Goal: Task Accomplishment & Management: Use online tool/utility

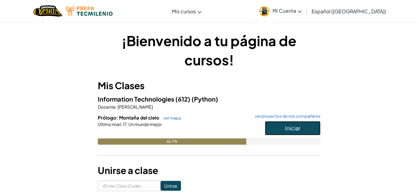
click at [289, 131] on span "Iniciar" at bounding box center [292, 127] width 15 height 7
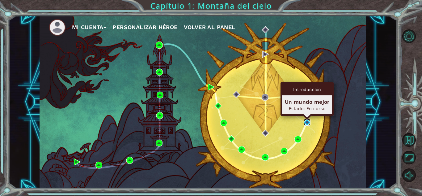
click at [307, 120] on img at bounding box center [307, 122] width 7 height 7
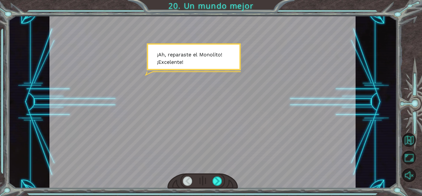
click at [183, 39] on div at bounding box center [202, 102] width 306 height 172
click at [204, 66] on div at bounding box center [202, 102] width 306 height 172
drag, startPoint x: 204, startPoint y: 66, endPoint x: 227, endPoint y: 162, distance: 99.0
click at [227, 162] on div at bounding box center [202, 102] width 306 height 172
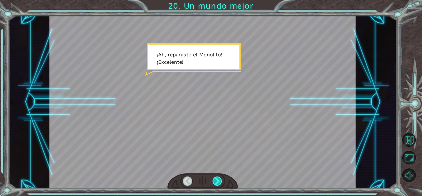
click at [218, 183] on div at bounding box center [218, 180] width 10 height 9
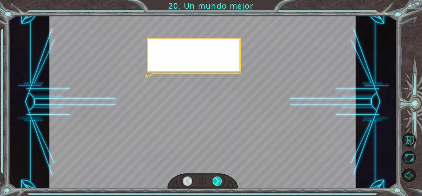
click at [218, 183] on div at bounding box center [218, 180] width 10 height 9
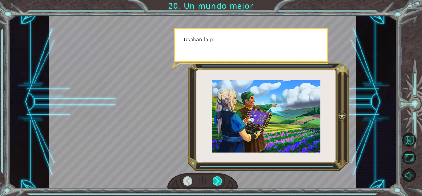
click at [218, 183] on div at bounding box center [218, 180] width 10 height 9
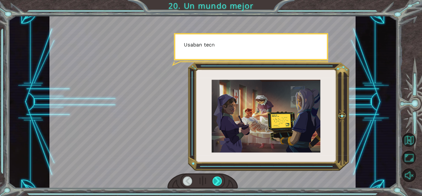
click at [218, 183] on div at bounding box center [218, 180] width 10 height 9
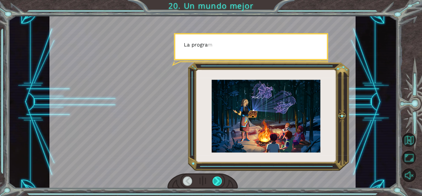
click at [218, 183] on div at bounding box center [218, 180] width 10 height 9
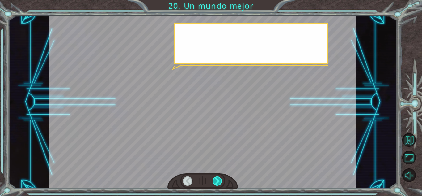
click at [218, 183] on div at bounding box center [218, 180] width 10 height 9
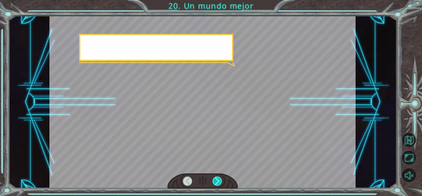
click at [218, 183] on div at bounding box center [218, 180] width 10 height 9
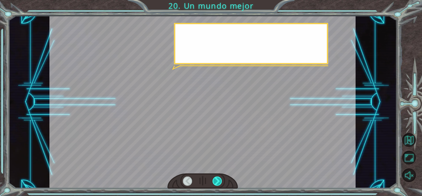
click at [218, 183] on div at bounding box center [218, 180] width 10 height 9
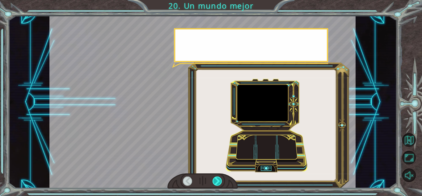
click at [218, 183] on div at bounding box center [218, 180] width 10 height 9
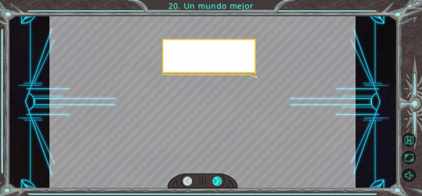
click at [218, 183] on div at bounding box center [218, 180] width 10 height 9
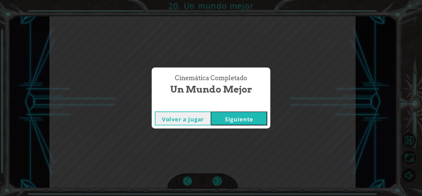
click at [218, 183] on div "Cinemática Completado Un mundo mejor Volver a jugar [GEOGRAPHIC_DATA]" at bounding box center [211, 98] width 422 height 196
click at [232, 123] on button "Siguiente" at bounding box center [239, 118] width 56 height 14
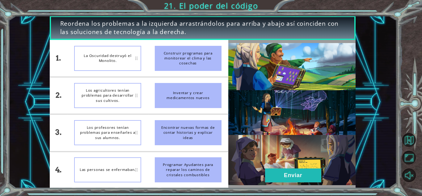
click at [227, 64] on li "Construir programas para monitorear el clima y las cosechas" at bounding box center [188, 58] width 80 height 36
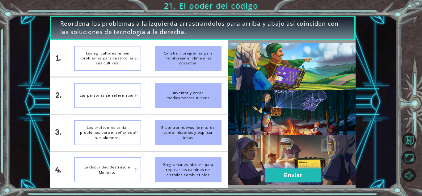
click at [289, 171] on button "Enviar" at bounding box center [293, 175] width 56 height 14
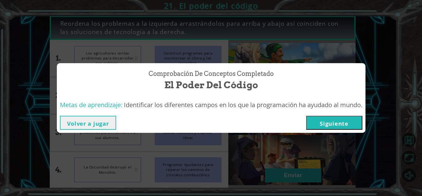
click at [307, 120] on div "Volver a jugar [GEOGRAPHIC_DATA]" at bounding box center [211, 123] width 303 height 14
click at [310, 124] on button "Siguiente" at bounding box center [334, 123] width 56 height 14
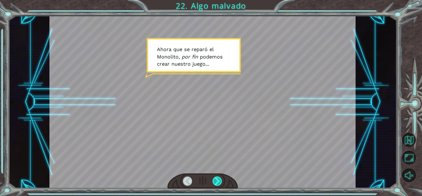
click at [222, 183] on div at bounding box center [218, 180] width 10 height 9
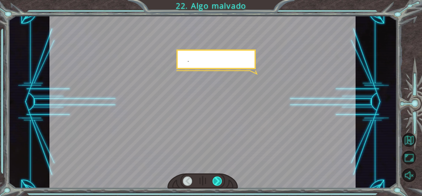
click at [222, 183] on div at bounding box center [218, 180] width 10 height 9
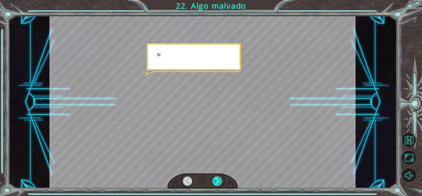
click at [222, 183] on div at bounding box center [218, 180] width 10 height 9
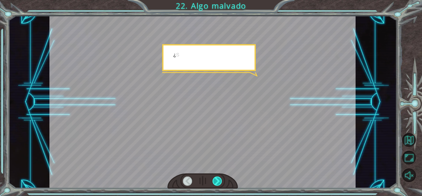
click at [222, 183] on div at bounding box center [218, 180] width 10 height 9
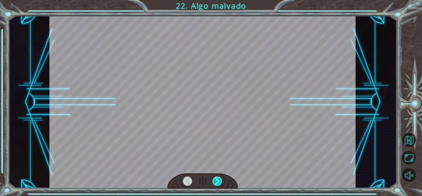
click at [222, 183] on div at bounding box center [218, 180] width 10 height 9
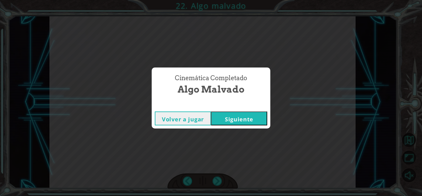
click at [250, 116] on button "Siguiente" at bounding box center [239, 118] width 56 height 14
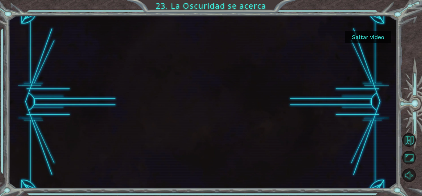
click at [375, 35] on button "Saltar video" at bounding box center [368, 37] width 46 height 12
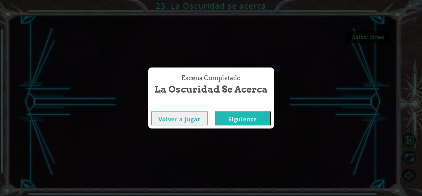
click at [259, 121] on button "Siguiente" at bounding box center [243, 118] width 56 height 14
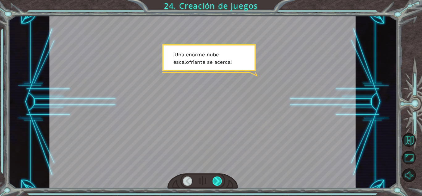
click at [214, 181] on div at bounding box center [218, 180] width 10 height 9
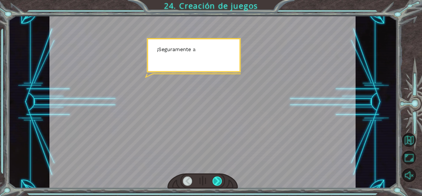
click at [214, 181] on div at bounding box center [218, 180] width 10 height 9
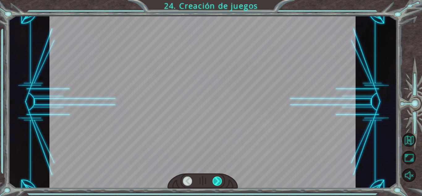
click at [214, 181] on div at bounding box center [218, 180] width 10 height 9
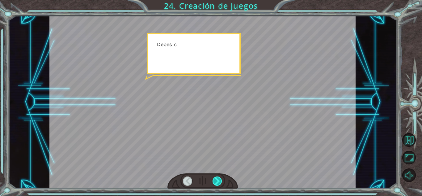
click at [214, 181] on div at bounding box center [218, 180] width 10 height 9
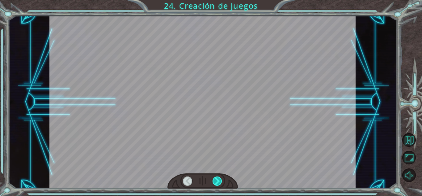
click at [214, 181] on div at bounding box center [218, 180] width 10 height 9
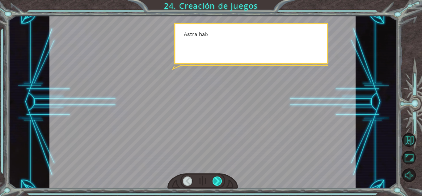
click at [214, 181] on div at bounding box center [218, 180] width 10 height 9
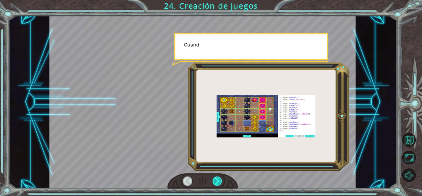
click at [214, 181] on div at bounding box center [218, 180] width 10 height 9
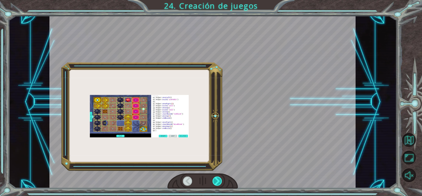
click at [214, 181] on div at bounding box center [218, 180] width 10 height 9
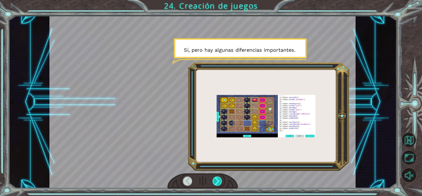
click at [214, 181] on div at bounding box center [218, 180] width 10 height 9
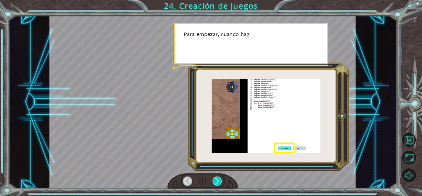
click at [214, 181] on div at bounding box center [218, 180] width 10 height 9
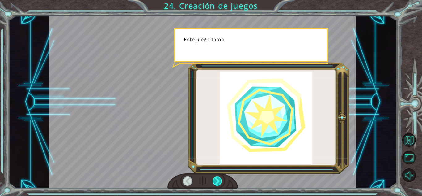
click at [214, 181] on div at bounding box center [218, 180] width 10 height 9
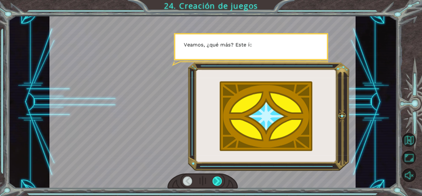
click at [214, 181] on div at bounding box center [218, 180] width 10 height 9
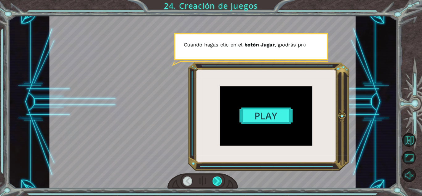
click at [214, 181] on div at bounding box center [218, 180] width 10 height 9
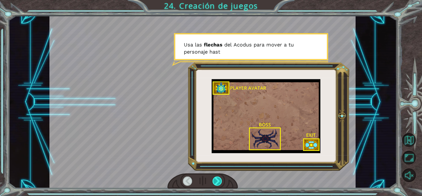
click at [214, 181] on div at bounding box center [218, 180] width 10 height 9
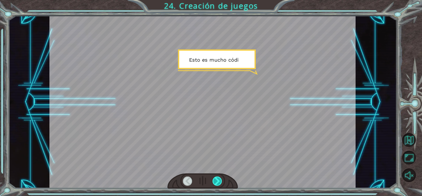
click at [214, 181] on div at bounding box center [218, 180] width 10 height 9
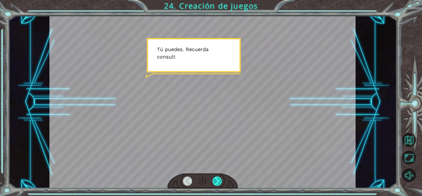
click at [214, 181] on div at bounding box center [218, 180] width 10 height 9
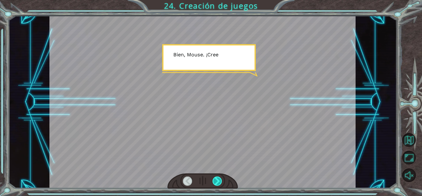
click at [214, 181] on div at bounding box center [218, 180] width 10 height 9
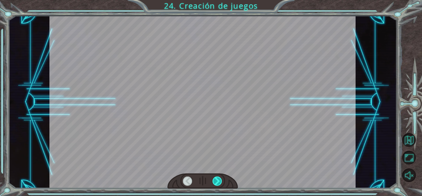
click at [214, 181] on div at bounding box center [218, 180] width 10 height 9
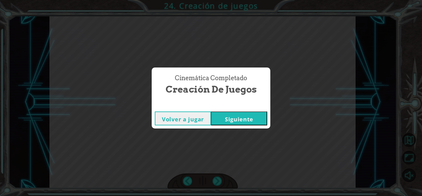
click at [236, 124] on button "Siguiente" at bounding box center [239, 118] width 56 height 14
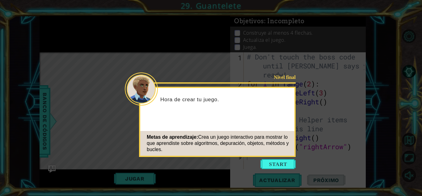
click at [274, 169] on icon at bounding box center [211, 98] width 422 height 196
click at [273, 166] on button "Start" at bounding box center [278, 164] width 35 height 10
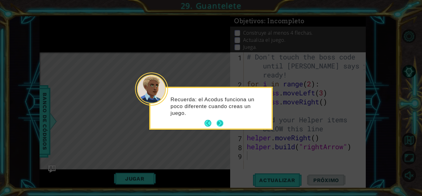
click at [217, 124] on button "Next" at bounding box center [220, 123] width 7 height 7
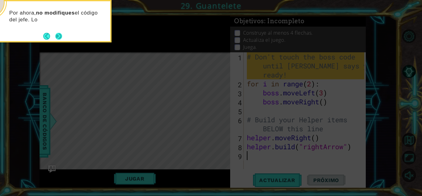
click at [62, 38] on button "Next" at bounding box center [58, 35] width 7 height 7
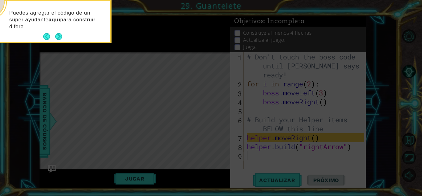
click at [62, 38] on button "Next" at bounding box center [58, 36] width 7 height 7
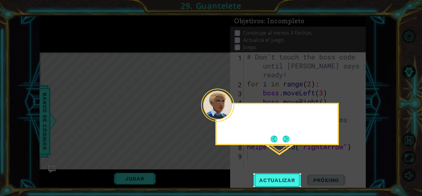
click at [62, 38] on icon at bounding box center [211, 98] width 422 height 196
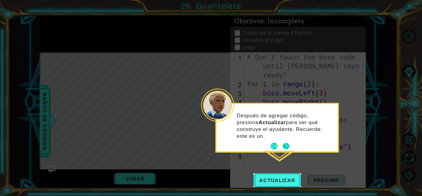
click at [289, 142] on button "Next" at bounding box center [286, 145] width 7 height 7
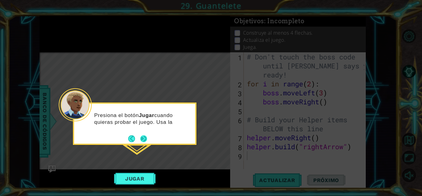
click at [142, 139] on button "Next" at bounding box center [143, 138] width 7 height 7
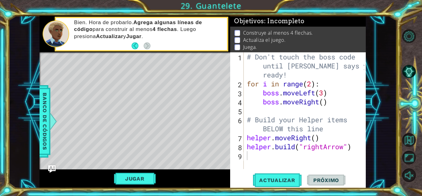
click at [317, 181] on span "Próximo" at bounding box center [326, 180] width 38 height 6
click at [143, 181] on button "Jugar" at bounding box center [135, 178] width 42 height 12
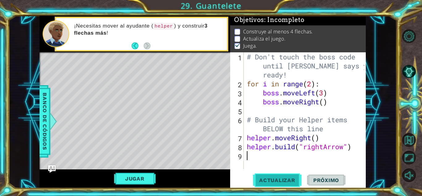
click at [282, 177] on span "Actualizar" at bounding box center [277, 180] width 49 height 6
click at [142, 177] on button "Jugar" at bounding box center [135, 178] width 42 height 12
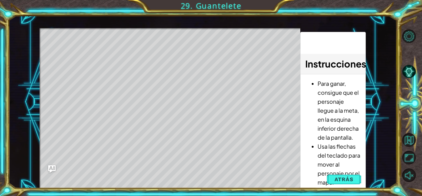
drag, startPoint x: 333, startPoint y: 156, endPoint x: 344, endPoint y: 120, distance: 37.1
click at [344, 120] on ul "Para ganar, consigue que el personaje llegue a la meta, en la esquina inferior …" at bounding box center [332, 173] width 55 height 188
click at [334, 178] on button "Atrás" at bounding box center [344, 179] width 34 height 12
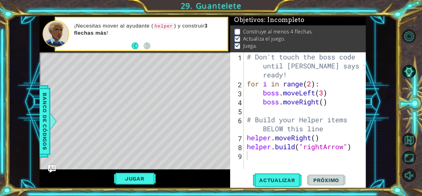
click at [321, 180] on span "Próximo" at bounding box center [326, 180] width 38 height 6
click at [152, 174] on button "Jugar" at bounding box center [135, 178] width 42 height 12
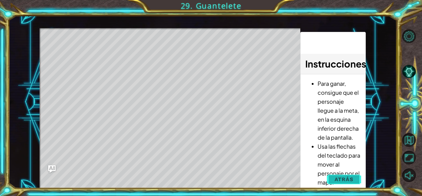
click at [331, 173] on button "Atrás" at bounding box center [344, 179] width 34 height 12
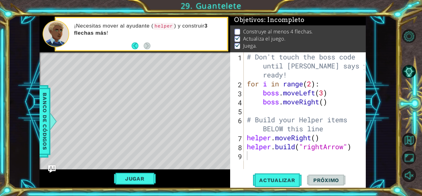
click at [276, 157] on div "# Don't touch the boss code until [PERSON_NAME] says you're ready! for i in ran…" at bounding box center [307, 128] width 122 height 152
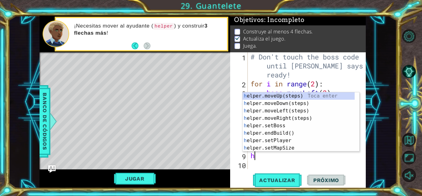
type textarea "he"
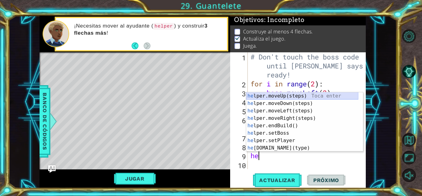
click at [273, 97] on div "he lper.moveUp(steps) Toca enter he lper.moveDown(steps) Toca enter he lper.mov…" at bounding box center [302, 129] width 112 height 74
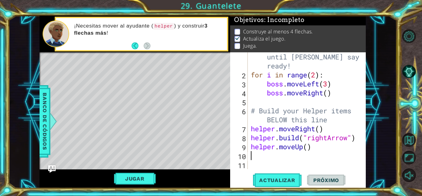
scroll to position [9, 0]
click at [279, 175] on button "Actualizar" at bounding box center [277, 180] width 49 height 14
drag, startPoint x: 317, startPoint y: 151, endPoint x: 244, endPoint y: 116, distance: 80.9
drag, startPoint x: 244, startPoint y: 116, endPoint x: 281, endPoint y: 150, distance: 50.3
click at [281, 150] on div "# Don't touch the boss code until [PERSON_NAME] says you're ready! for i in ran…" at bounding box center [306, 119] width 113 height 152
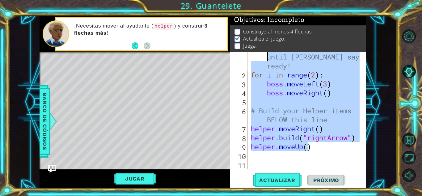
drag, startPoint x: 308, startPoint y: 150, endPoint x: 253, endPoint y: 57, distance: 107.8
click at [253, 57] on div "# Don't touch the boss code until [PERSON_NAME] says you're ready! for i in ran…" at bounding box center [306, 119] width 113 height 152
type textarea "# Don't touch the boss code )"
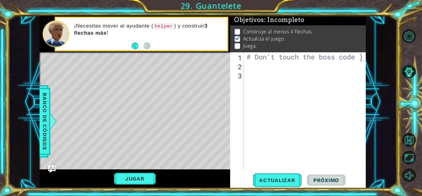
drag, startPoint x: 244, startPoint y: 56, endPoint x: 341, endPoint y: 72, distance: 98.5
click at [341, 72] on div "# Don't touch the boss code ) 1 2 3 # Don't touch the boss code ) ההההההההההההה…" at bounding box center [297, 110] width 134 height 117
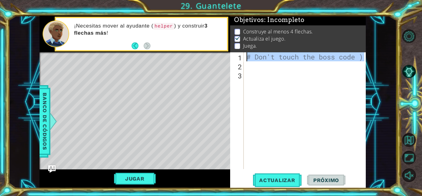
drag, startPoint x: 364, startPoint y: 58, endPoint x: 242, endPoint y: 53, distance: 122.2
click at [242, 53] on div "# Don't touch the boss code ) 1 2 3 # Don't touch the boss code ) ההההההההההההה…" at bounding box center [297, 110] width 134 height 117
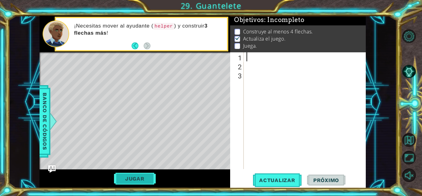
click at [132, 179] on button "Jugar" at bounding box center [135, 178] width 42 height 12
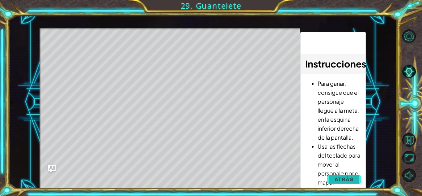
click at [355, 181] on button "Atrás" at bounding box center [344, 179] width 34 height 12
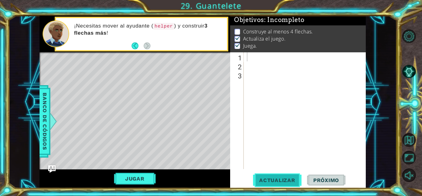
click at [267, 175] on button "Actualizar" at bounding box center [277, 180] width 49 height 14
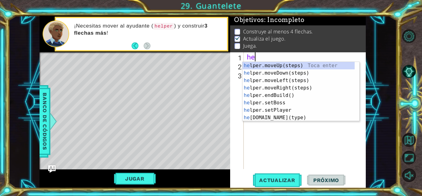
type textarea "hel"
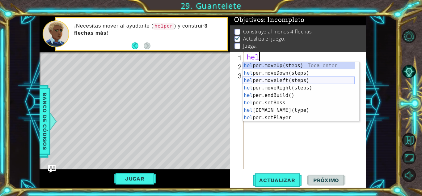
click at [282, 79] on div "hel per.moveUp(steps) Toca enter hel per.moveDown(steps) Toca enter hel per.mov…" at bounding box center [299, 99] width 112 height 74
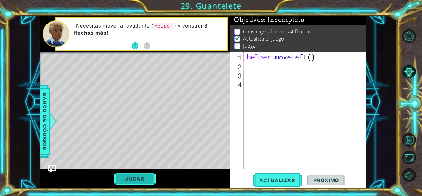
click at [145, 178] on button "Jugar" at bounding box center [135, 178] width 42 height 12
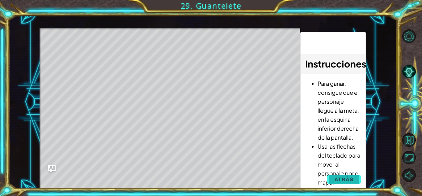
click at [342, 175] on button "Atrás" at bounding box center [344, 179] width 34 height 12
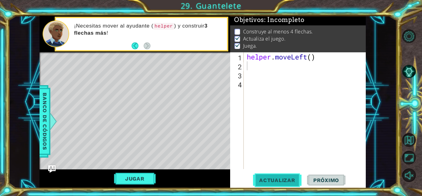
click at [274, 174] on button "Actualizar" at bounding box center [277, 180] width 49 height 14
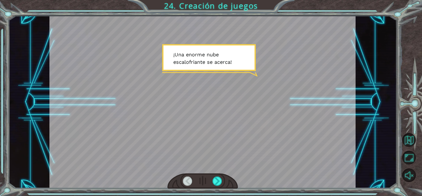
click at [215, 184] on div at bounding box center [218, 180] width 10 height 9
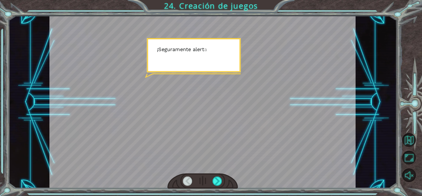
click at [215, 184] on div at bounding box center [218, 180] width 10 height 9
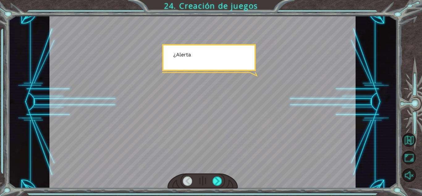
click at [215, 184] on div at bounding box center [218, 180] width 10 height 9
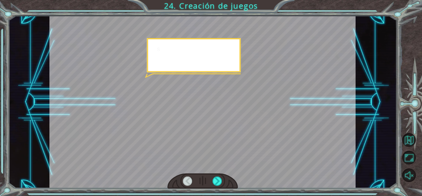
click at [215, 184] on div at bounding box center [218, 180] width 10 height 9
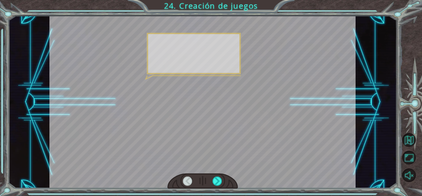
click at [215, 184] on div at bounding box center [218, 180] width 10 height 9
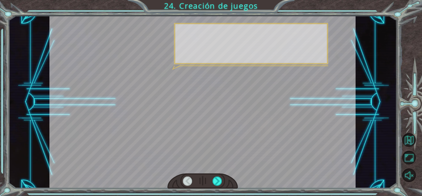
click at [215, 184] on div at bounding box center [218, 180] width 10 height 9
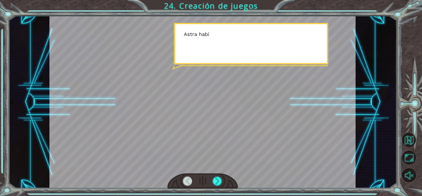
click at [215, 184] on div at bounding box center [218, 180] width 10 height 9
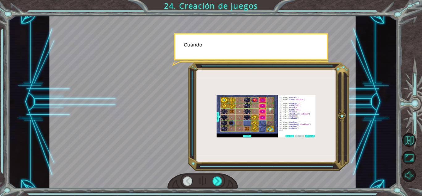
click at [215, 184] on div at bounding box center [218, 180] width 10 height 9
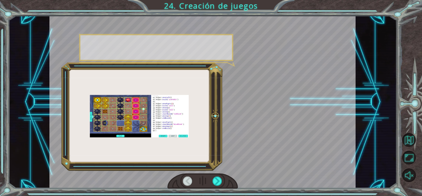
click at [215, 184] on div at bounding box center [218, 180] width 10 height 9
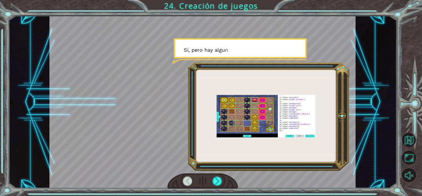
click at [215, 184] on div at bounding box center [218, 180] width 10 height 9
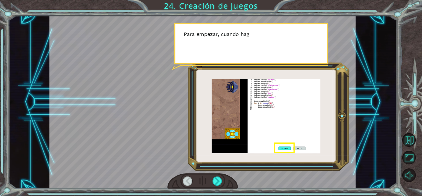
click at [215, 184] on div at bounding box center [218, 180] width 10 height 9
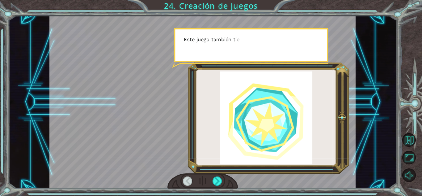
click at [215, 184] on div at bounding box center [218, 180] width 10 height 9
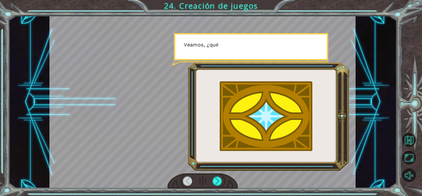
click at [215, 184] on div at bounding box center [218, 180] width 10 height 9
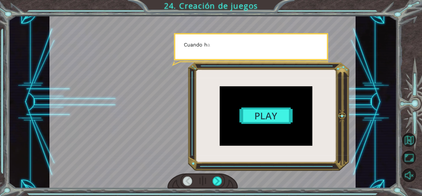
click at [215, 184] on div at bounding box center [218, 180] width 10 height 9
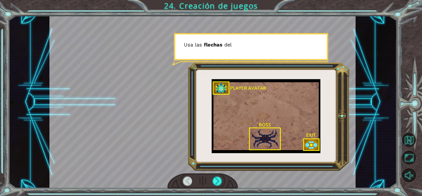
click at [215, 184] on div at bounding box center [218, 180] width 10 height 9
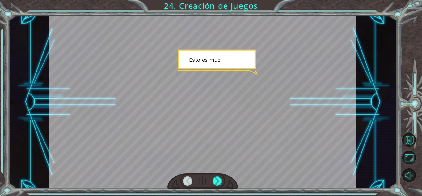
click at [215, 184] on div at bounding box center [218, 180] width 10 height 9
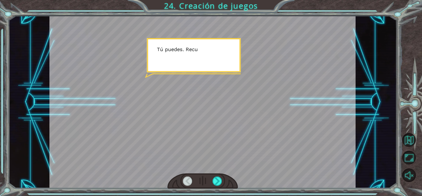
click at [215, 184] on div at bounding box center [218, 180] width 10 height 9
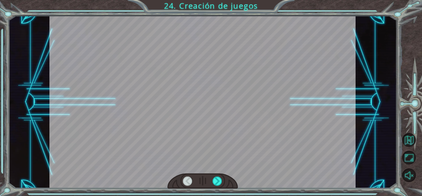
click at [215, 184] on div at bounding box center [218, 180] width 10 height 9
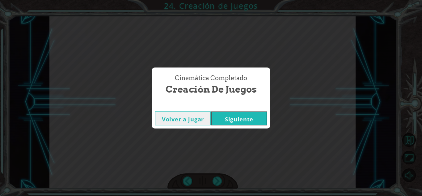
click at [238, 114] on button "Siguiente" at bounding box center [239, 118] width 56 height 14
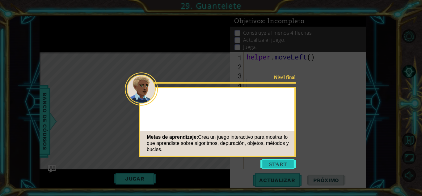
click at [274, 164] on button "Start" at bounding box center [278, 164] width 35 height 10
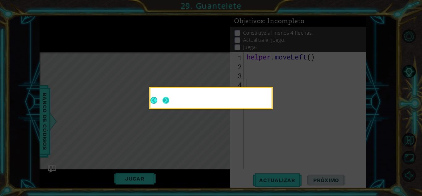
click at [163, 98] on div at bounding box center [210, 98] width 121 height 20
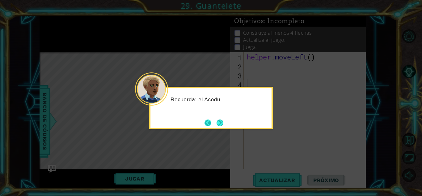
click at [216, 123] on button "Next" at bounding box center [220, 122] width 9 height 9
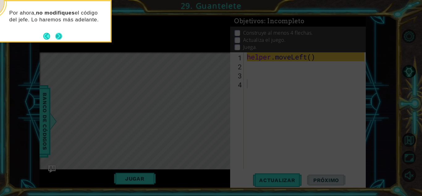
click at [58, 35] on button "Next" at bounding box center [58, 35] width 11 height 11
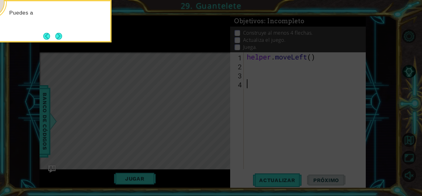
click at [58, 35] on button "Next" at bounding box center [58, 36] width 7 height 7
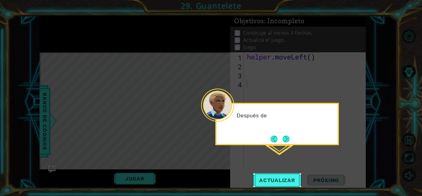
click at [58, 35] on icon at bounding box center [211, 98] width 422 height 196
click at [273, 176] on button "Actualizar" at bounding box center [277, 180] width 49 height 14
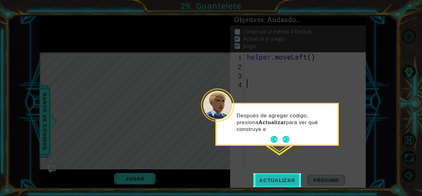
scroll to position [5, 0]
click at [273, 176] on button "Actualizar" at bounding box center [277, 180] width 49 height 14
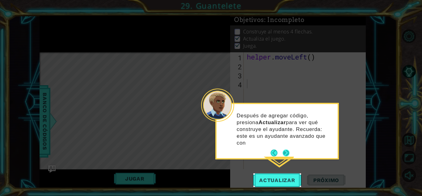
click at [286, 149] on button "Next" at bounding box center [286, 153] width 8 height 8
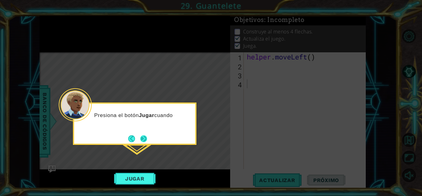
click at [144, 138] on button "Next" at bounding box center [143, 138] width 7 height 7
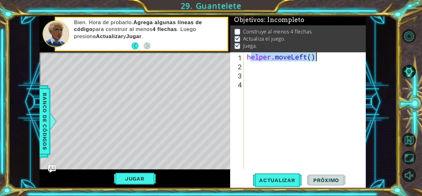
drag, startPoint x: 283, startPoint y: 57, endPoint x: 355, endPoint y: 59, distance: 72.4
click at [355, 59] on div "helper . moveLeft ( )" at bounding box center [307, 119] width 122 height 134
type textarea "h"
type textarea "·"
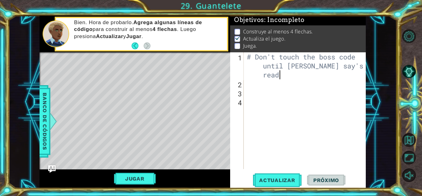
scroll to position [0, 10]
click at [352, 71] on div "# Don't touch the boss code until [PERSON_NAME] say's you are ready" at bounding box center [307, 128] width 122 height 152
click at [352, 67] on div "# Don't touch the boss code until [PERSON_NAME] say's you are ready" at bounding box center [307, 128] width 122 height 152
type textarea "# Don't touch the boss code until [PERSON_NAME] say's you're ready"
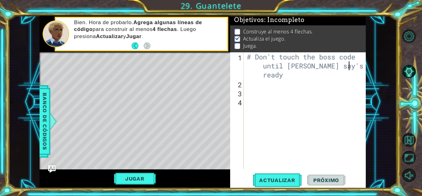
click at [261, 95] on div "# Don't touch the boss code until [PERSON_NAME] say's you're ready" at bounding box center [307, 128] width 122 height 152
click at [252, 85] on div "# Don't touch the boss code until [PERSON_NAME] say's you're ready" at bounding box center [307, 128] width 122 height 152
type textarea "for i in rage (2):"
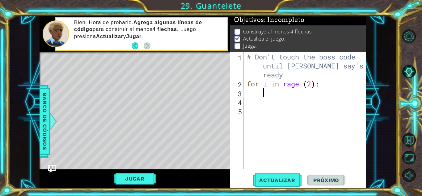
type textarea "b"
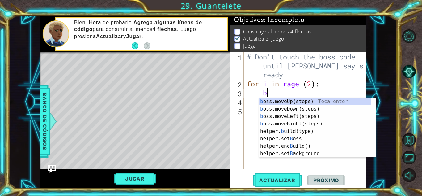
scroll to position [0, 1]
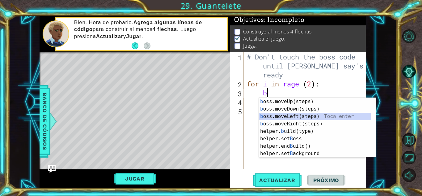
click at [284, 117] on div "b oss.moveUp(steps) Toca enter b oss.moveDown(steps) Toca enter b oss.moveLeft(…" at bounding box center [317, 135] width 117 height 74
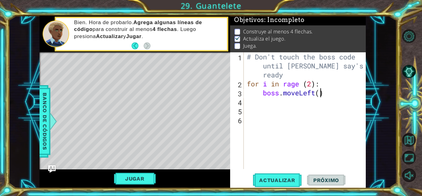
click at [319, 95] on div "# Don't touch the boss code until [PERSON_NAME] say's you're ready for i in rag…" at bounding box center [307, 128] width 122 height 152
type textarea "boss.moveLeft(3)"
click at [259, 101] on div "# Don't touch the boss code until [PERSON_NAME] say's you're ready for i in rag…" at bounding box center [307, 128] width 122 height 152
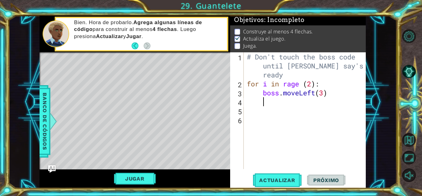
type textarea "b"
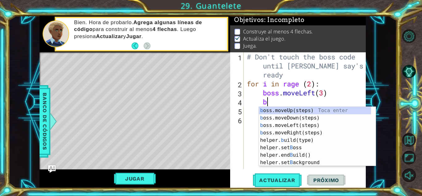
scroll to position [0, 1]
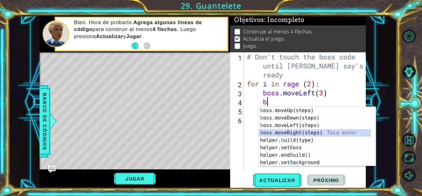
click at [286, 129] on div "b oss.moveUp(steps) Toca enter b oss.moveDown(steps) Toca enter b oss.moveLeft(…" at bounding box center [315, 144] width 112 height 74
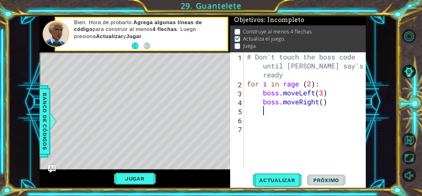
click at [246, 125] on div "# Don't touch the boss code until [PERSON_NAME] say's you're ready for i in rag…" at bounding box center [307, 128] width 122 height 152
click at [246, 121] on div "# Don't touch the boss code until [PERSON_NAME] say's you're ready for i in rag…" at bounding box center [307, 128] width 122 height 152
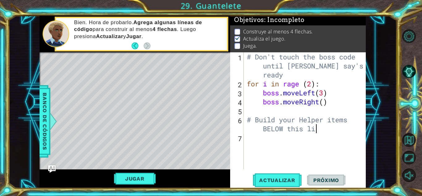
scroll to position [0, 7]
type textarea "# Build your Helper items BELOW this line"
click at [246, 140] on div "# Don't touch the boss code until [PERSON_NAME] say's you're ready for i in rag…" at bounding box center [307, 128] width 122 height 152
click at [262, 128] on div "# Don't touch the boss code until [PERSON_NAME] say's you're ready for i in rag…" at bounding box center [307, 128] width 122 height 152
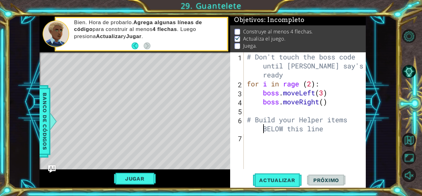
type textarea "# Build your Helper items BELOW this line"
click at [265, 141] on div "# Don't touch the boss code until [PERSON_NAME] say's you're ready for i in rag…" at bounding box center [307, 128] width 122 height 152
type textarea "for i in range(4):"
click at [263, 147] on div "# Don't touch the boss code until [PERSON_NAME] say's you're ready for i in rag…" at bounding box center [307, 128] width 122 height 152
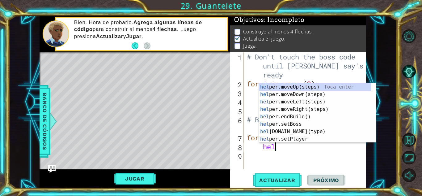
scroll to position [0, 1]
type textarea "help"
click at [289, 109] on div "help er.moveUp(steps) Toca enter help er.moveDown(steps) Toca enter help er.mov…" at bounding box center [315, 120] width 112 height 74
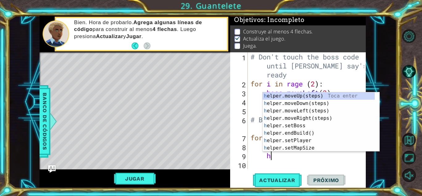
scroll to position [0, 1]
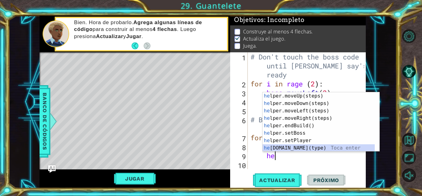
click at [285, 145] on div "he lper.moveUp(steps) Toca enter he lper.moveDown(steps) Toca enter he lper.mov…" at bounding box center [319, 129] width 112 height 74
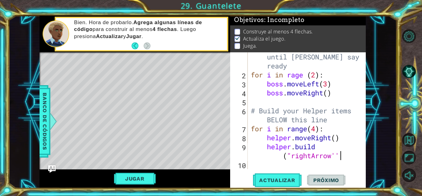
scroll to position [0, 5]
drag, startPoint x: 292, startPoint y: 155, endPoint x: 288, endPoint y: 155, distance: 3.4
click at [288, 155] on div "# Don't touch the boss code until [PERSON_NAME] say's you're ready for i in rag…" at bounding box center [306, 119] width 113 height 152
click at [335, 158] on div "# Don't touch the boss code until [PERSON_NAME] say's you're ready for i in rag…" at bounding box center [306, 119] width 113 height 152
paste textarea """
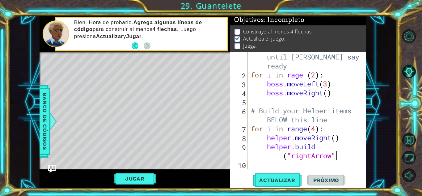
scroll to position [0, 5]
type textarea "[DOMAIN_NAME]("rightArrow")"
click at [269, 165] on div "# Don't touch the boss code until [PERSON_NAME] say's you're ready for i in rag…" at bounding box center [306, 119] width 113 height 152
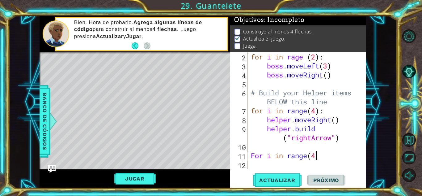
scroll to position [0, 3]
type textarea "For i in range(4):"
click at [271, 164] on div "for i in rage ( 2 ) : boss . moveLeft ( 3 ) boss . moveRight ( ) # Build your H…" at bounding box center [306, 119] width 113 height 134
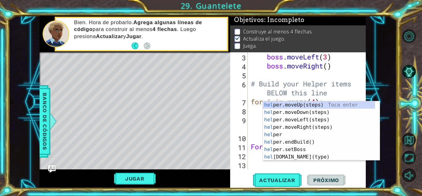
scroll to position [36, 0]
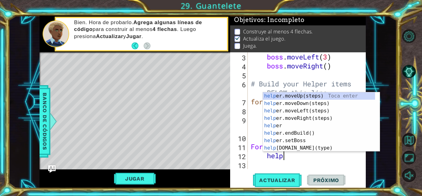
type textarea "helpe"
click at [271, 103] on div "helpe [PERSON_NAME]moveUp(steps) Toca enter helpe r.moveDown(steps) Toca enter …" at bounding box center [319, 129] width 112 height 74
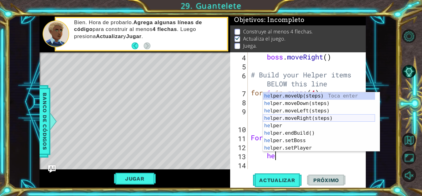
scroll to position [0, 1]
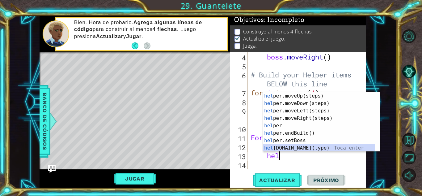
click at [285, 147] on div "hel per.moveUp(steps) Toca enter hel per.moveDown(steps) Toca enter hel per.mov…" at bounding box center [319, 129] width 112 height 74
type textarea "[DOMAIN_NAME]("wall")"
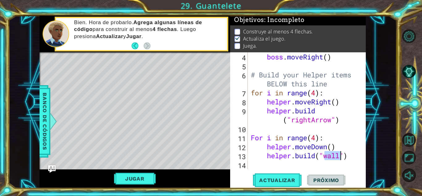
click at [273, 165] on div "boss . moveRight ( ) # Build your Helper items BELOW this line for i in range (…" at bounding box center [306, 119] width 113 height 134
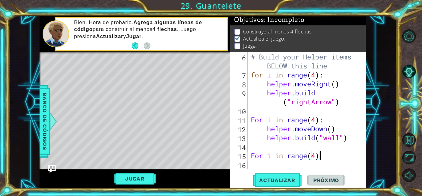
scroll to position [0, 3]
type textarea "For i in range(4):"
click at [278, 166] on div "# Build your Helper items BELOW this line for i in range ( 4 ) : helper . moveR…" at bounding box center [306, 123] width 113 height 143
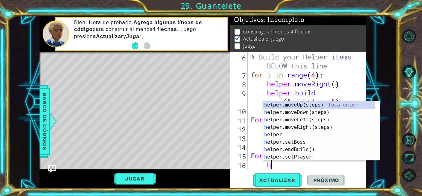
type textarea "he"
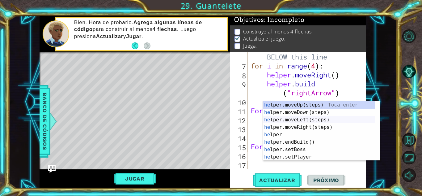
click at [287, 120] on div "he lper.moveUp(steps) Toca enter he lper.moveDown(steps) Toca enter he lper.mov…" at bounding box center [319, 138] width 112 height 74
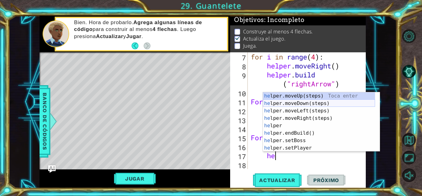
scroll to position [0, 1]
click at [296, 150] on div "hel per.moveUp(steps) Toca enter hel per.moveDown(steps) Toca enter hel per.mov…" at bounding box center [319, 129] width 112 height 74
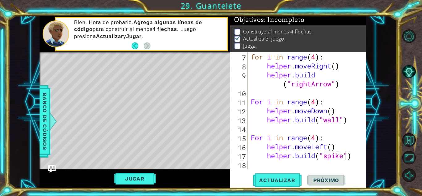
scroll to position [0, 4]
click at [293, 177] on span "Actualizar" at bounding box center [277, 180] width 49 height 6
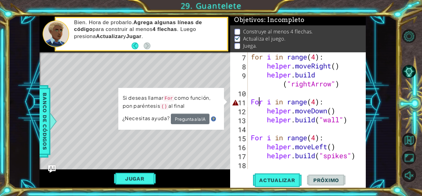
click at [258, 104] on div "for i in range ( 4 ) : helper . moveRight ( ) helper . build ( "rightArrow" ) F…" at bounding box center [306, 119] width 113 height 134
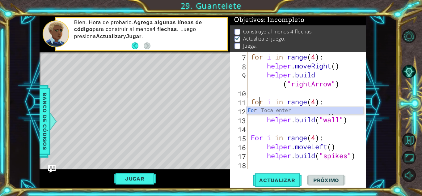
scroll to position [0, 0]
click at [253, 137] on div "for i in range ( 4 ) : helper . moveRight ( ) helper . build ( "rightArrow" ) f…" at bounding box center [306, 119] width 113 height 134
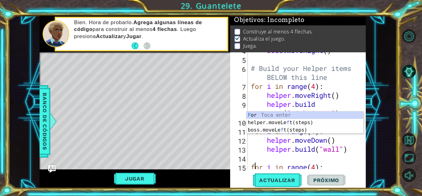
scroll to position [81, 0]
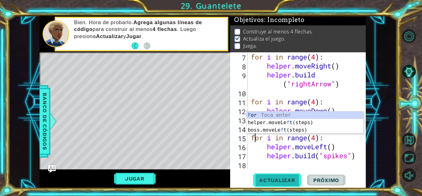
click at [284, 186] on button "Actualizar" at bounding box center [277, 180] width 49 height 14
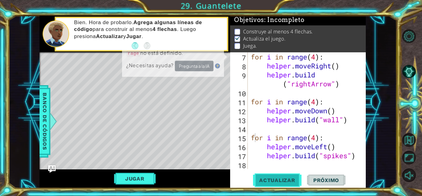
click at [284, 186] on button "Actualizar" at bounding box center [277, 180] width 49 height 14
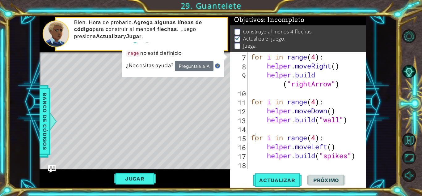
scroll to position [0, 0]
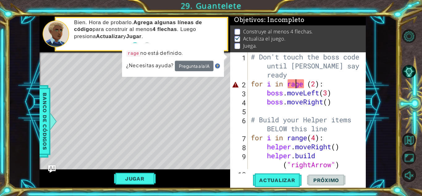
click at [296, 86] on div "# Don't touch the boss code until [PERSON_NAME] say's you're ready for i in rag…" at bounding box center [306, 128] width 113 height 152
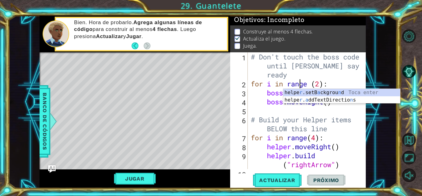
click at [321, 122] on div "# Don't touch the boss code until [PERSON_NAME] say's you're ready for i in ran…" at bounding box center [306, 128] width 113 height 152
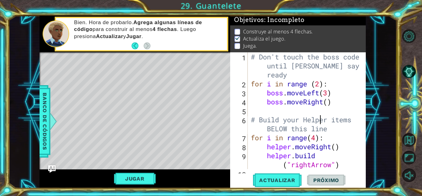
click at [313, 82] on div "# Don't touch the boss code until [PERSON_NAME] say's you're ready for i in ran…" at bounding box center [306, 128] width 113 height 152
type textarea "for i in range(2):"
click at [364, 104] on div "for i in range(2): 1 2 3 4 5 6 7 8 9 10 # Don't touch the boss code until [PERS…" at bounding box center [297, 110] width 134 height 117
click at [280, 178] on span "Actualizar" at bounding box center [277, 180] width 49 height 6
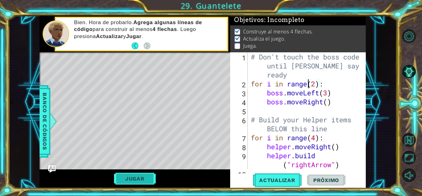
click at [140, 176] on button "Jugar" at bounding box center [135, 178] width 42 height 12
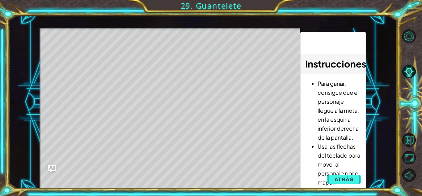
drag, startPoint x: 361, startPoint y: 151, endPoint x: 355, endPoint y: 117, distance: 34.2
click at [355, 117] on div "Para ganar, consigue que el personaje llegue a la meta, en la esquina inferior …" at bounding box center [333, 174] width 65 height 201
click at [349, 183] on button "Atrás" at bounding box center [344, 179] width 34 height 12
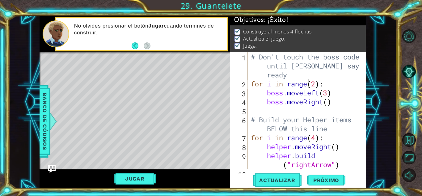
click at [146, 169] on div "Jugar" at bounding box center [135, 178] width 191 height 19
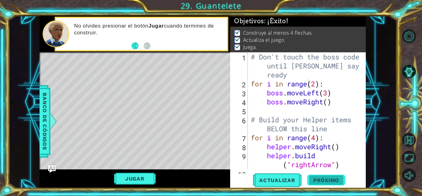
click at [324, 181] on span "Próximo" at bounding box center [326, 180] width 38 height 6
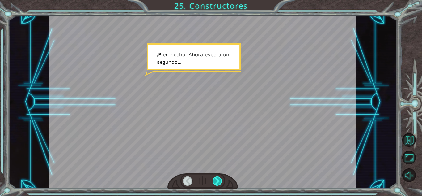
click at [219, 180] on div at bounding box center [218, 180] width 10 height 9
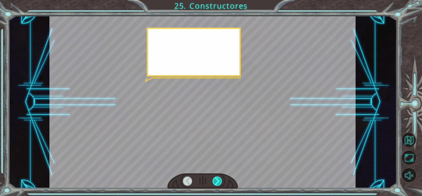
click at [219, 180] on div at bounding box center [218, 180] width 10 height 9
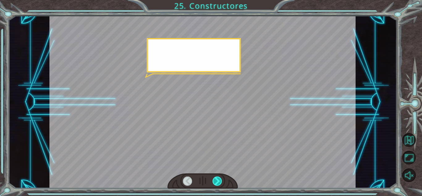
click at [219, 180] on div at bounding box center [218, 180] width 10 height 9
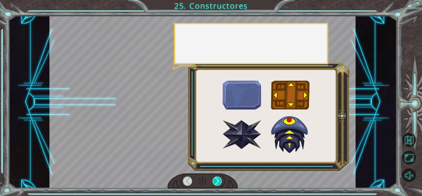
click at [219, 180] on div at bounding box center [218, 180] width 10 height 9
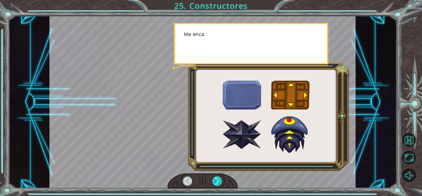
click at [219, 180] on div at bounding box center [218, 180] width 10 height 9
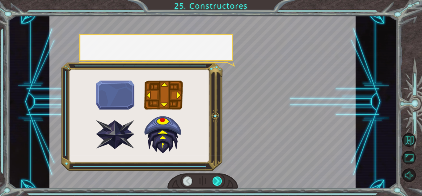
click at [219, 180] on div at bounding box center [218, 180] width 10 height 9
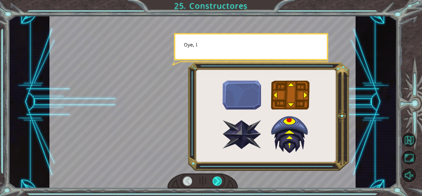
click at [219, 180] on div at bounding box center [218, 180] width 10 height 9
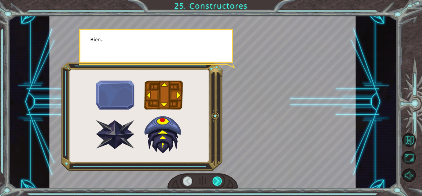
click at [219, 180] on div at bounding box center [218, 180] width 10 height 9
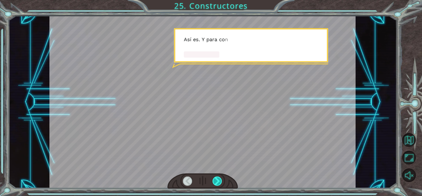
click at [219, 180] on div at bounding box center [218, 180] width 10 height 9
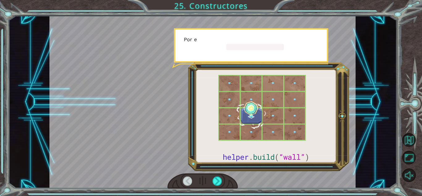
drag, startPoint x: 219, startPoint y: 180, endPoint x: 358, endPoint y: 80, distance: 170.9
click at [358, 80] on div "helper . build ( “wall” ) ¡ B i e n h e c h o ! A h o r a e s p e r a u n s e g…" at bounding box center [202, 102] width 388 height 172
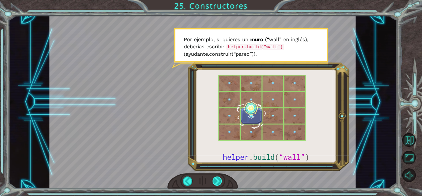
click at [218, 183] on div at bounding box center [218, 180] width 10 height 9
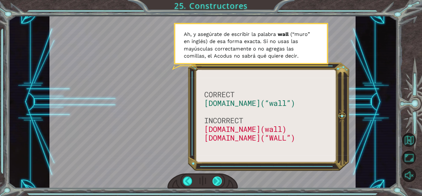
click at [218, 178] on div at bounding box center [218, 180] width 10 height 9
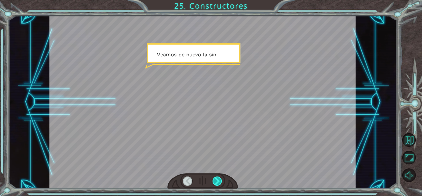
click at [218, 178] on div at bounding box center [218, 180] width 10 height 9
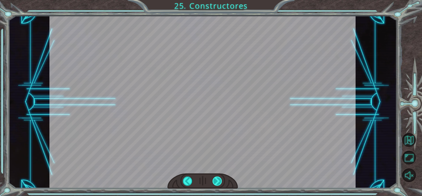
click at [218, 178] on div at bounding box center [218, 180] width 10 height 9
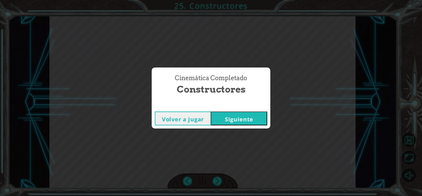
click at [238, 120] on button "Siguiente" at bounding box center [239, 118] width 56 height 14
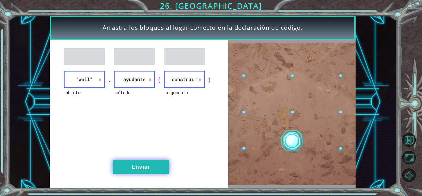
click at [137, 163] on button "Enviar" at bounding box center [141, 166] width 56 height 14
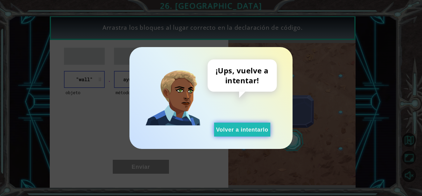
click at [247, 128] on button "Volver a intentarlo" at bounding box center [242, 129] width 56 height 14
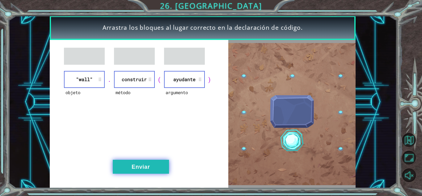
click at [141, 165] on button "Enviar" at bounding box center [141, 166] width 56 height 14
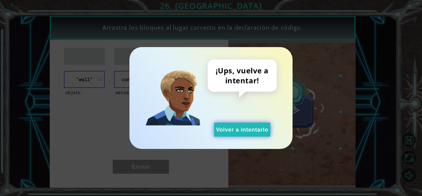
click at [232, 134] on button "Volver a intentarlo" at bounding box center [242, 129] width 56 height 14
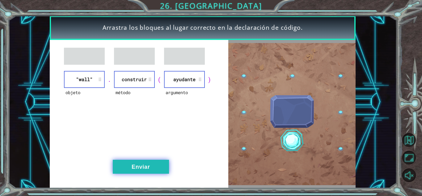
click at [149, 170] on button "Enviar" at bounding box center [141, 166] width 56 height 14
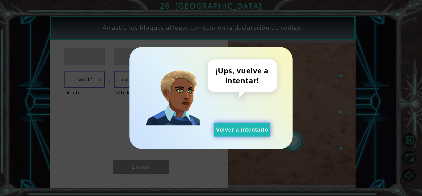
click at [237, 127] on button "Volver a intentarlo" at bounding box center [242, 129] width 56 height 14
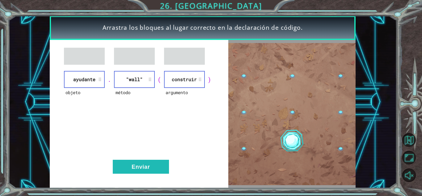
click at [143, 178] on div "objeto ayudante . método "wall" ( argumento construir ) Enviar" at bounding box center [139, 114] width 179 height 148
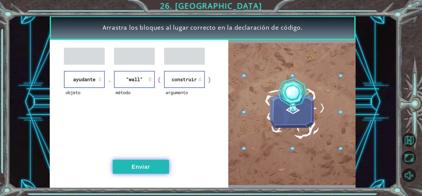
click at [143, 171] on button "Enviar" at bounding box center [141, 166] width 56 height 14
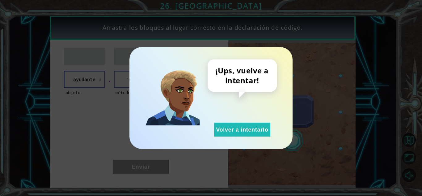
click at [244, 122] on div "¡Ups, vuelve a intentar! Volver a intentarlo" at bounding box center [242, 97] width 69 height 77
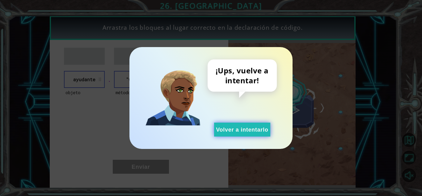
click at [246, 131] on button "Volver a intentarlo" at bounding box center [242, 129] width 56 height 14
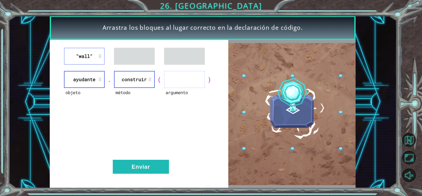
drag, startPoint x: 119, startPoint y: 65, endPoint x: 194, endPoint y: 84, distance: 77.7
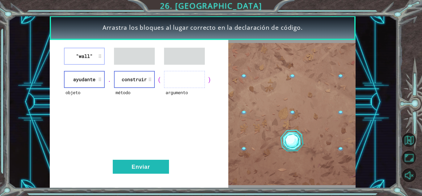
click at [194, 84] on div ""wall" objeto ayudante . método construir ( argumento ) Enviar" at bounding box center [139, 114] width 179 height 148
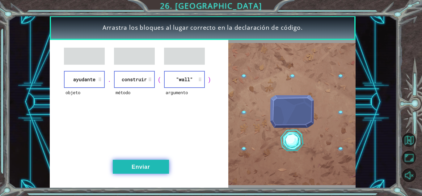
click at [144, 163] on button "Enviar" at bounding box center [141, 166] width 56 height 14
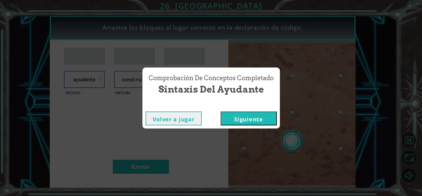
click at [241, 123] on button "Siguiente" at bounding box center [249, 118] width 56 height 14
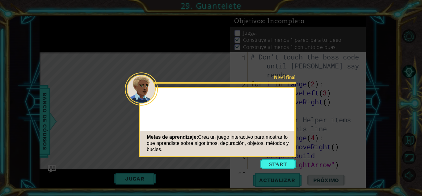
click at [286, 162] on button "Start" at bounding box center [278, 164] width 35 height 10
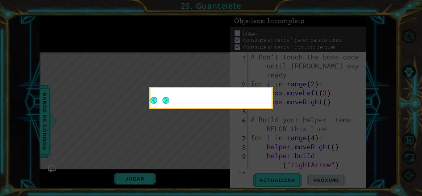
click at [286, 162] on icon at bounding box center [211, 98] width 422 height 196
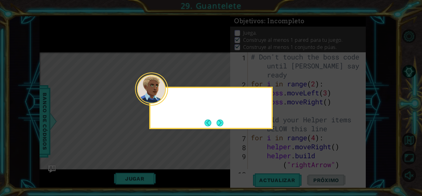
click at [169, 101] on div at bounding box center [210, 99] width 121 height 18
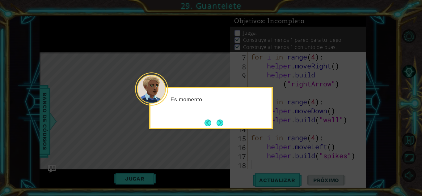
scroll to position [81, 0]
click at [217, 128] on div "Es momento de hacerlo más inte" at bounding box center [211, 108] width 124 height 42
click at [218, 126] on button "Next" at bounding box center [220, 122] width 7 height 7
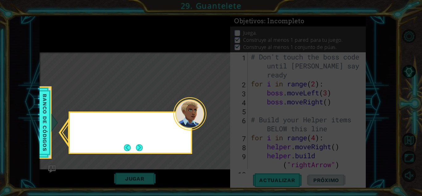
scroll to position [0, 0]
click at [218, 126] on icon at bounding box center [211, 98] width 422 height 196
click at [138, 146] on button "Next" at bounding box center [139, 147] width 8 height 8
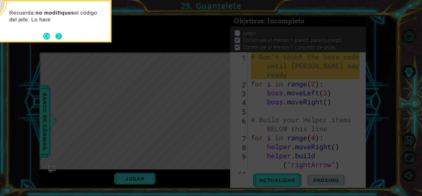
click at [64, 32] on div "Recuerda: no modifiques el código del jefe. Lo hare" at bounding box center [49, 18] width 121 height 34
click at [57, 36] on button "Next" at bounding box center [59, 36] width 8 height 8
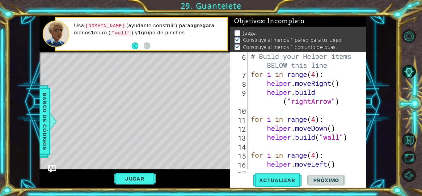
scroll to position [81, 0]
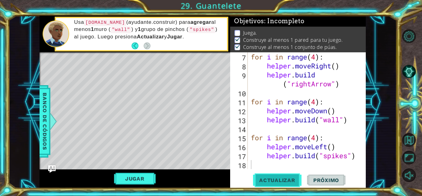
click at [291, 186] on button "Actualizar" at bounding box center [277, 180] width 49 height 14
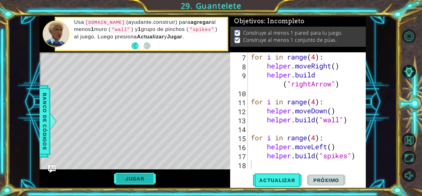
click at [136, 172] on button "Jugar" at bounding box center [135, 178] width 42 height 12
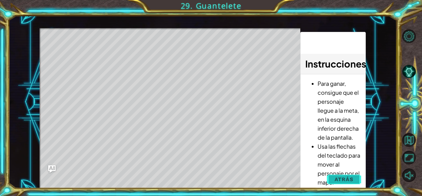
click at [342, 181] on span "Atrás" at bounding box center [344, 179] width 19 height 6
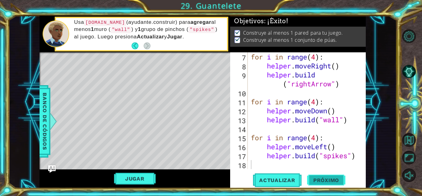
click at [329, 179] on span "Próximo" at bounding box center [326, 179] width 38 height 6
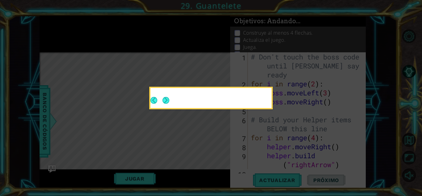
scroll to position [0, 0]
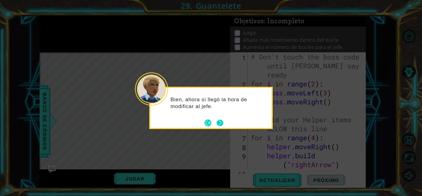
click at [225, 123] on div "Bien, ahora sí llegó la hora de modificar al jefe." at bounding box center [211, 108] width 124 height 42
click at [217, 121] on button "Next" at bounding box center [220, 123] width 10 height 10
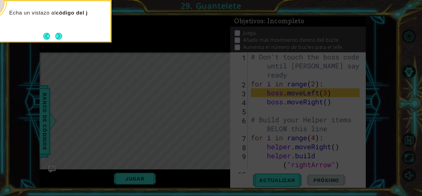
click at [66, 36] on div "Echa un vistazo al código del j" at bounding box center [50, 21] width 124 height 42
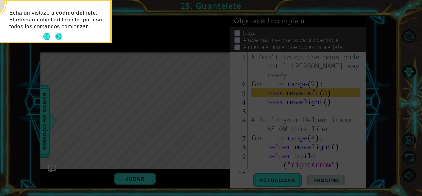
click at [59, 35] on button "Next" at bounding box center [58, 36] width 7 height 7
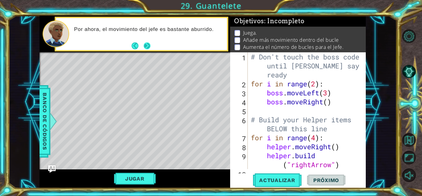
click at [146, 48] on button "Next" at bounding box center [147, 45] width 9 height 9
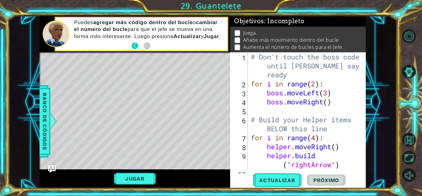
click at [143, 46] on button "Back" at bounding box center [138, 45] width 12 height 7
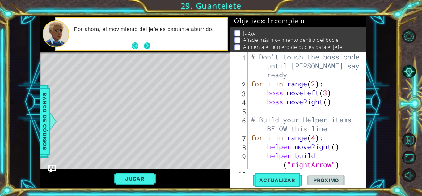
click at [145, 46] on button "Next" at bounding box center [147, 46] width 10 height 10
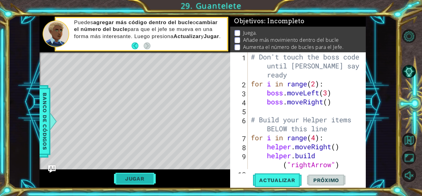
click at [138, 173] on button "Jugar" at bounding box center [135, 178] width 42 height 12
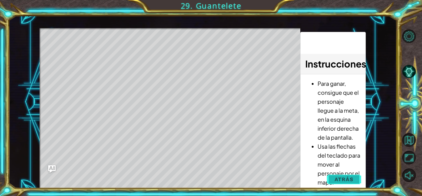
click at [342, 175] on button "Atrás" at bounding box center [344, 179] width 34 height 12
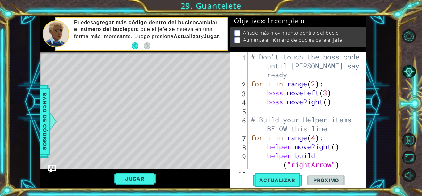
click at [252, 58] on div "# Don't touch the boss code until [PERSON_NAME] say's you're ready for i in ran…" at bounding box center [306, 128] width 113 height 152
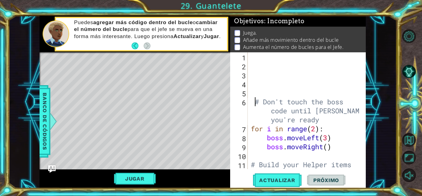
type textarea "# Don't touch the boss code until [PERSON_NAME] say's you're ready"
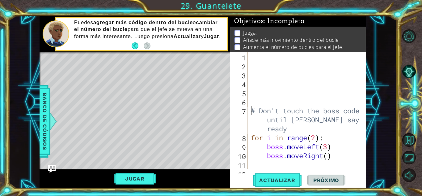
click at [269, 62] on div "# Don't touch the boss code until [PERSON_NAME] say's you're ready for i in ran…" at bounding box center [306, 123] width 113 height 143
click at [257, 56] on div "# Don't touch the boss code until [PERSON_NAME] say's you're ready for i in ran…" at bounding box center [306, 123] width 113 height 143
type textarea "for i in range(200):"
click at [281, 66] on div "for i in range ( 200 ) : # Don't touch the boss code until [PERSON_NAME] say's …" at bounding box center [306, 123] width 113 height 143
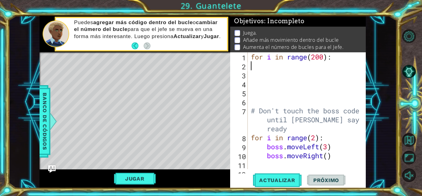
scroll to position [0, 0]
click at [271, 69] on div "for i in range ( 200 ) : # Don't touch the boss code until [PERSON_NAME] say's …" at bounding box center [306, 123] width 113 height 143
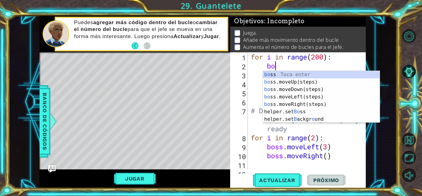
type textarea "bos"
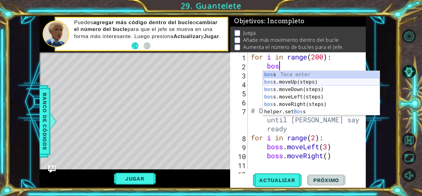
click at [275, 83] on div "bos s Toca enter bos s.moveUp(steps) Toca enter bos s.moveDown(steps) Toca ente…" at bounding box center [321, 100] width 117 height 59
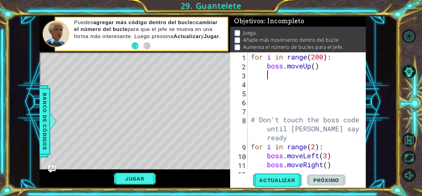
click at [316, 67] on div "for i in range ( 200 ) : boss . moveUp ( ) # Don't touch the boss code until [P…" at bounding box center [306, 119] width 113 height 134
type textarea "boss.moveUp(4)"
click at [284, 81] on div "for i in range ( 200 ) : boss . moveUp ( 4 ) # Don't touch the boss code until …" at bounding box center [306, 119] width 113 height 134
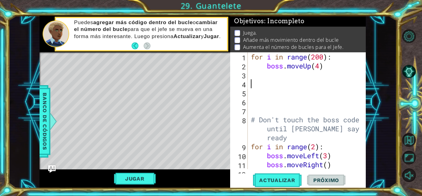
click at [281, 75] on div "for i in range ( 200 ) : boss . moveUp ( 4 ) # Don't touch the boss code until …" at bounding box center [306, 119] width 113 height 134
type textarea "b"
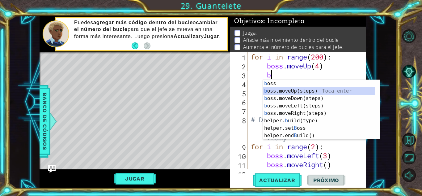
click at [284, 90] on div "b oss Toca enter b oss.moveUp(steps) Toca enter b oss.moveDown(steps) Toca ente…" at bounding box center [319, 117] width 112 height 74
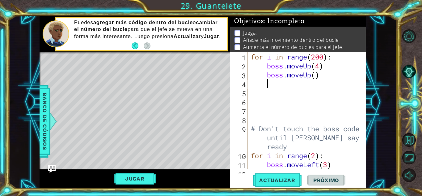
type textarea "b"
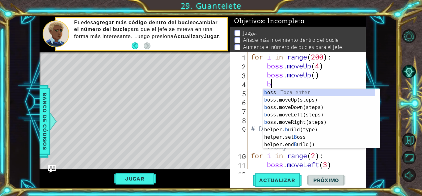
scroll to position [0, 1]
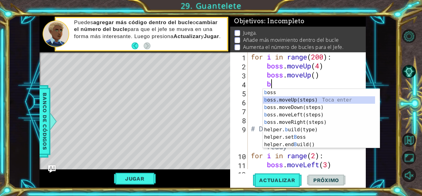
click at [305, 98] on div "b oss Toca enter b oss.moveUp(steps) Toca enter b oss.moveDown(steps) Toca ente…" at bounding box center [319, 126] width 112 height 74
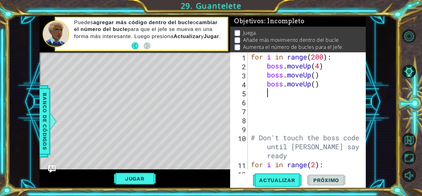
type textarea "n"
type textarea "b"
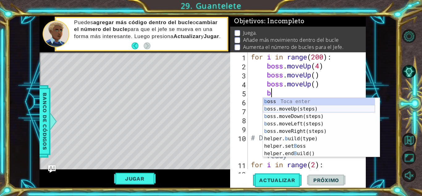
click at [288, 106] on div "b oss Toca enter b oss.moveUp(steps) Toca enter b oss.moveDown(steps) Toca ente…" at bounding box center [319, 135] width 112 height 74
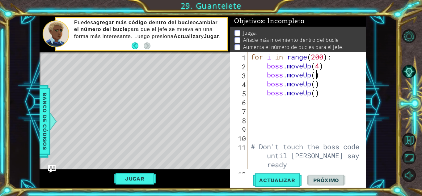
click at [314, 75] on div "for i in range ( 200 ) : boss . moveUp ( 4 ) boss . moveUp ( ) boss . moveUp ( …" at bounding box center [306, 119] width 113 height 134
click at [317, 87] on div "for i in range ( 200 ) : boss . moveUp ( 4 ) boss . moveUp ( 3 ) boss . moveUp …" at bounding box center [306, 119] width 113 height 134
click at [317, 93] on div "for i in range ( 200 ) : boss . moveUp ( 4 ) boss . moveUp ( 3 ) boss . moveUp …" at bounding box center [306, 119] width 113 height 134
type textarea "boss.moveUp(3)"
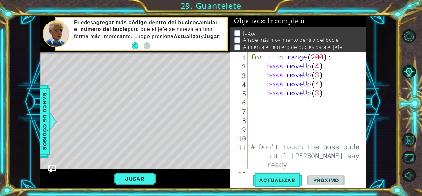
click at [253, 99] on div "for i in range ( 200 ) : boss . moveUp ( 4 ) boss . moveUp ( 3 ) boss . moveUp …" at bounding box center [306, 119] width 113 height 134
type textarea "boss.moveUp(3)"
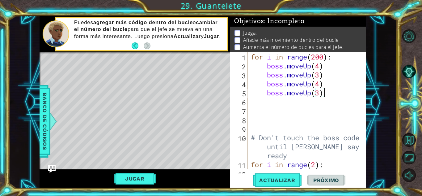
click at [249, 110] on div "boss.moveUp(3) 1 2 3 4 5 6 7 8 9 10 11 12 for i in range ( 200 ) : boss . moveU…" at bounding box center [297, 110] width 134 height 117
click at [256, 115] on div "for i in range ( 200 ) : boss . moveUp ( 4 ) boss . moveUp ( 3 ) boss . moveUp …" at bounding box center [306, 119] width 113 height 134
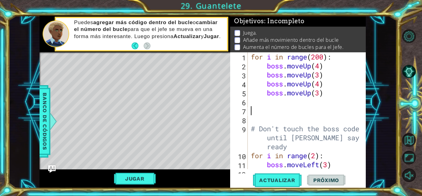
click at [253, 113] on div "for i in range ( 200 ) : boss . moveUp ( 4 ) boss . moveUp ( 3 ) boss . moveUp …" at bounding box center [306, 119] width 113 height 134
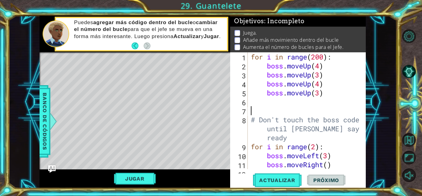
click at [259, 112] on div "for i in range ( 200 ) : boss . moveUp ( 4 ) boss . moveUp ( 3 ) boss . moveUp …" at bounding box center [306, 119] width 113 height 134
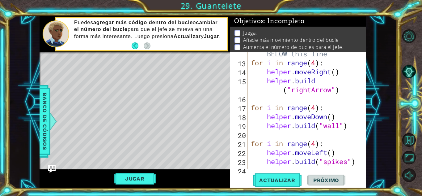
scroll to position [134, 0]
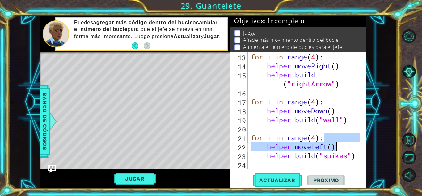
drag, startPoint x: 360, startPoint y: 138, endPoint x: 362, endPoint y: 154, distance: 15.9
click at [362, 154] on div at bounding box center [361, 110] width 6 height 117
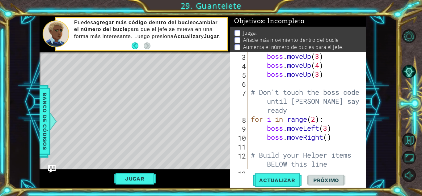
scroll to position [29, 0]
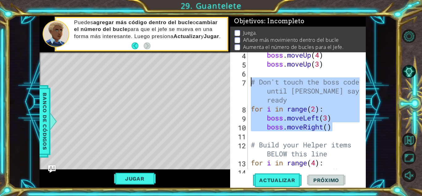
drag, startPoint x: 320, startPoint y: 114, endPoint x: 247, endPoint y: 80, distance: 80.7
click at [247, 80] on div "helper.moveLeft() [DOMAIN_NAME]("spikes") 4 5 6 7 8 9 10 11 12 13 14 15 boss . …" at bounding box center [297, 110] width 134 height 117
type textarea "# Don't touch the boss code until [PERSON_NAME] say's you're ready for i in ran…"
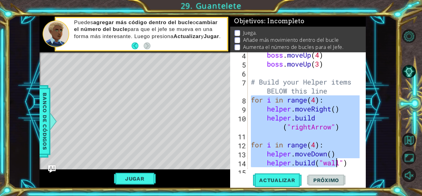
scroll to position [72, 0]
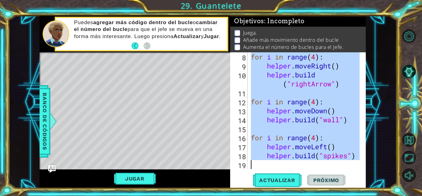
drag, startPoint x: 285, startPoint y: 119, endPoint x: 363, endPoint y: 172, distance: 94.5
click at [363, 172] on div "boss.moveUp(3) 8 9 10 11 12 13 14 15 16 17 18 19 for i in range ( 4 ) : helper …" at bounding box center [298, 119] width 136 height 135
type textarea "[DOMAIN_NAME]("spikes")"
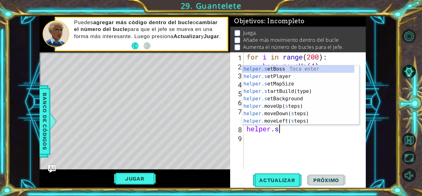
scroll to position [0, 1]
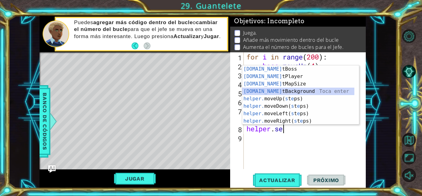
click at [279, 88] on div "[DOMAIN_NAME] tBoss Toca enter [DOMAIN_NAME] tPlayer Toca enter [DOMAIN_NAME] t…" at bounding box center [298, 102] width 112 height 74
type textarea "helper.setBackground("crystal")"
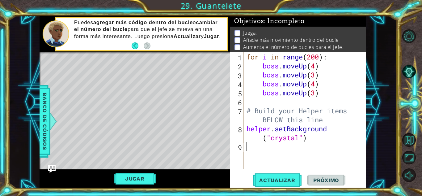
click at [256, 149] on div "for i in range ( 200 ) : boss . moveUp ( 4 ) boss . moveUp ( 3 ) boss . moveUp …" at bounding box center [306, 119] width 122 height 134
type textarea "j"
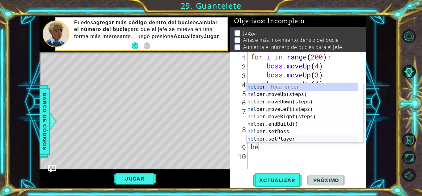
click at [268, 140] on div "he lper Toca enter he lper.moveUp(steps) Toca enter he lper.moveDown(steps) Toc…" at bounding box center [302, 120] width 112 height 74
type textarea "helper.setPlayer("dragon")"
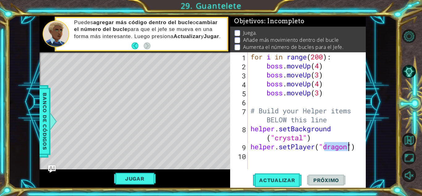
click at [260, 157] on div "for i in range ( 200 ) : boss . moveUp ( 4 ) boss . moveUp ( 3 ) boss . moveUp …" at bounding box center [308, 119] width 118 height 134
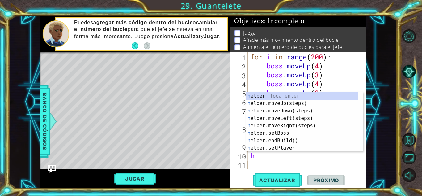
type textarea "h"
click at [276, 125] on div "h elper Toca enter h elper.moveUp(steps) Toca enter h elper.moveDown(steps) Toc…" at bounding box center [302, 129] width 112 height 74
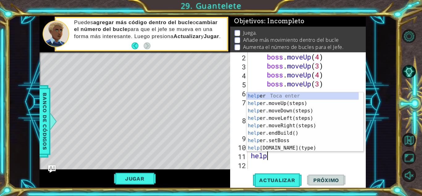
scroll to position [0, 0]
click at [278, 146] on div "help er Toca enter help er.moveUp(steps) Toca enter help er.moveDown(steps) Toc…" at bounding box center [303, 129] width 112 height 74
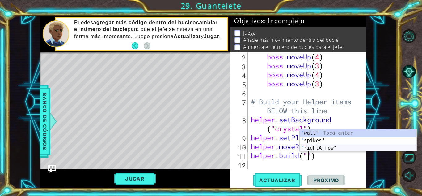
click at [311, 148] on div "" wall" Toca enter " spikes" Toca enter " rightArrow" Toca enter" at bounding box center [358, 147] width 117 height 37
type textarea "[DOMAIN_NAME]("rightArrow")"
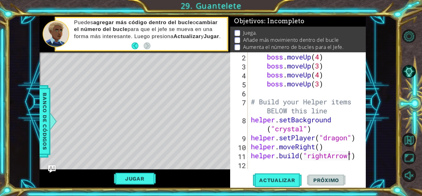
click at [253, 167] on div "boss . moveUp ( 4 ) boss . moveUp ( 3 ) boss . moveUp ( 4 ) boss . moveUp ( 3 )…" at bounding box center [306, 119] width 113 height 134
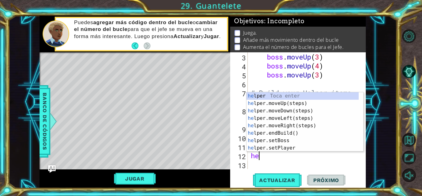
scroll to position [18, 0]
type textarea "hel"
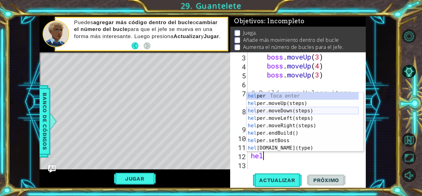
click at [280, 110] on div "hel per Toca enter hel per.moveUp(steps) Toca enter hel per.moveDown(steps) Toc…" at bounding box center [303, 129] width 112 height 74
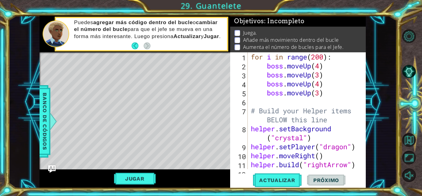
scroll to position [0, 0]
click at [269, 180] on span "Actualizar" at bounding box center [277, 180] width 49 height 6
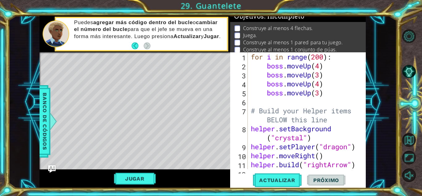
click at [142, 170] on div "Jugar" at bounding box center [135, 178] width 191 height 19
click at [141, 183] on button "Jugar" at bounding box center [135, 178] width 42 height 12
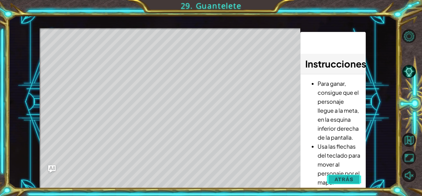
click at [345, 177] on span "Atrás" at bounding box center [344, 179] width 19 height 6
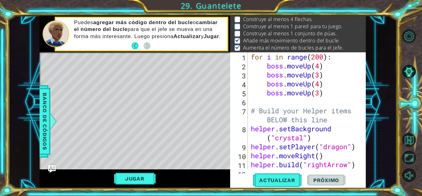
scroll to position [12, 0]
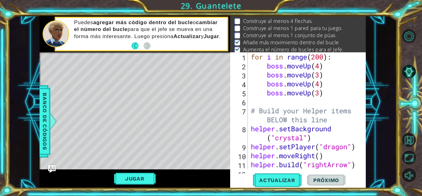
click at [364, 60] on div "1 2 3 4 5 6 7 8 9 10 11 12 for i in range ( 200 ) : boss . moveUp ( 4 ) boss . …" at bounding box center [297, 110] width 134 height 117
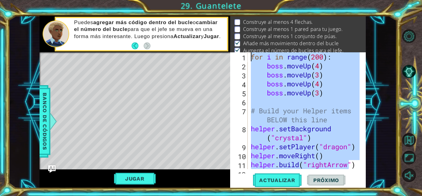
scroll to position [0, 0]
drag, startPoint x: 347, startPoint y: 165, endPoint x: 237, endPoint y: 37, distance: 168.5
click at [237, 37] on div "Objetivos : Incompleto Construye al menos 4 flechas. Construye al menos 1 pared…" at bounding box center [298, 102] width 136 height 172
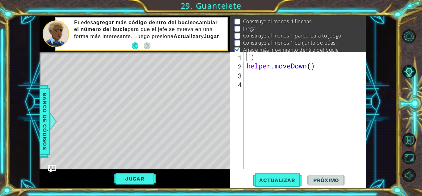
scroll to position [12, 0]
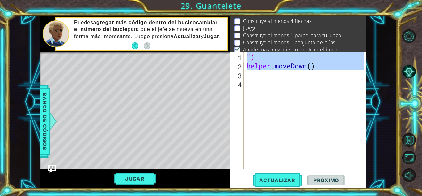
drag, startPoint x: 291, startPoint y: 63, endPoint x: 248, endPoint y: 59, distance: 43.4
click at [248, 59] on div "") helper . moveDown ( )" at bounding box center [306, 119] width 122 height 134
type textarea "") helper.moveDown()"
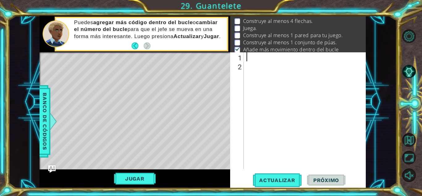
scroll to position [36, 0]
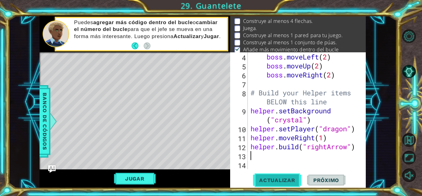
click at [273, 181] on span "Actualizar" at bounding box center [277, 180] width 49 height 6
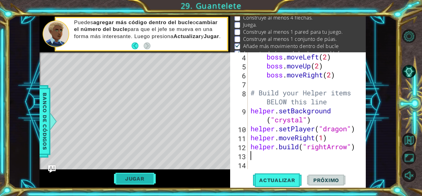
scroll to position [15, 0]
click at [136, 176] on button "Jugar" at bounding box center [135, 178] width 42 height 12
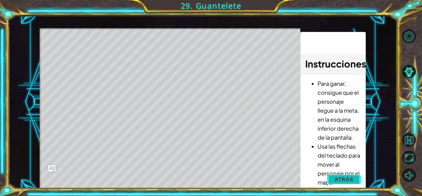
click at [332, 176] on button "Atrás" at bounding box center [344, 179] width 34 height 12
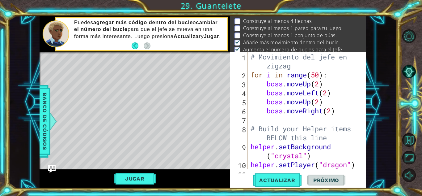
scroll to position [0, 0]
click at [320, 76] on div "# Movimiento del jefe en zigzag for i in range ( 50 ) : boss . moveUp ( 2 ) bos…" at bounding box center [305, 123] width 113 height 143
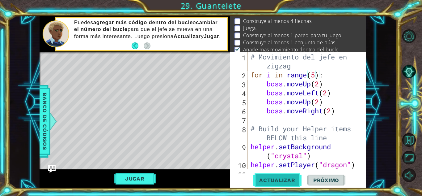
click at [273, 179] on span "Actualizar" at bounding box center [277, 180] width 49 height 6
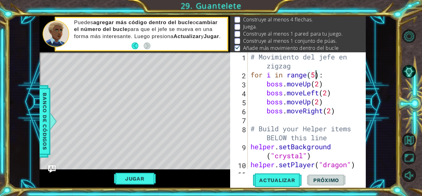
scroll to position [15, 0]
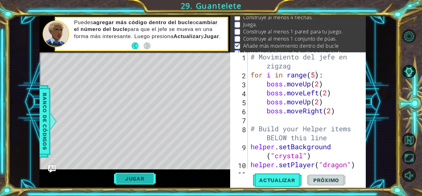
click at [147, 180] on button "Jugar" at bounding box center [135, 178] width 42 height 12
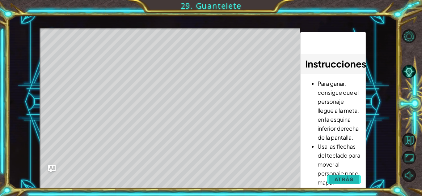
click at [340, 181] on span "Atrás" at bounding box center [344, 179] width 19 height 6
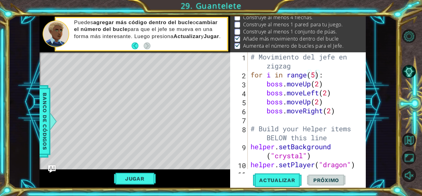
scroll to position [19, 0]
click at [145, 180] on button "Jugar" at bounding box center [135, 178] width 42 height 12
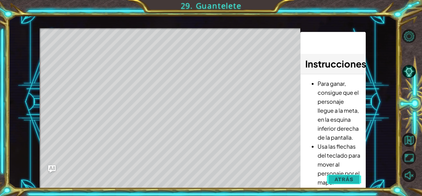
click at [348, 179] on span "Atrás" at bounding box center [344, 179] width 19 height 6
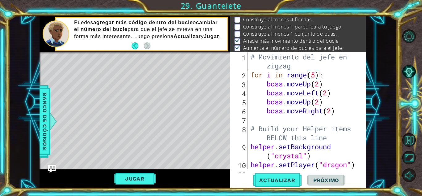
scroll to position [12, 0]
click at [315, 73] on div "# Movimiento del jefe en zigzag for i in range ( 5 ) : boss . moveUp ( 2 ) boss…" at bounding box center [305, 123] width 113 height 143
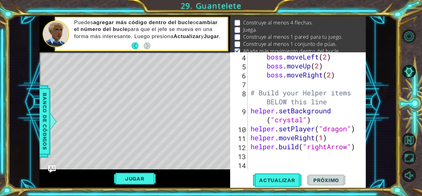
scroll to position [11, 0]
click at [353, 150] on div "boss . moveLeft ( 2 ) boss . moveUp ( 2 ) boss . moveRight ( 2 ) # Build your H…" at bounding box center [305, 119] width 113 height 134
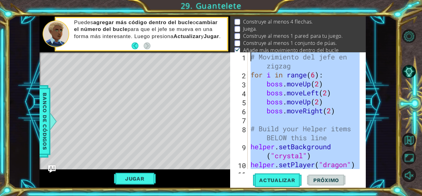
scroll to position [0, 0]
drag, startPoint x: 354, startPoint y: 149, endPoint x: 261, endPoint y: 39, distance: 144.3
click at [261, 39] on div "Objetivos : Incompleto Construye al menos 4 flechas. [GEOGRAPHIC_DATA]. Constru…" at bounding box center [298, 102] width 136 height 172
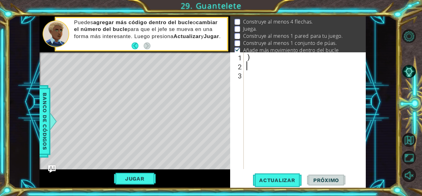
drag, startPoint x: 258, startPoint y: 63, endPoint x: 231, endPoint y: 59, distance: 27.2
click at [231, 59] on div ") 1 2 3 ) ההההההההההההההההההההההההההההההההההההההההההההההההההההההההההההההההההההה…" at bounding box center [297, 110] width 134 height 117
type textarea ")"
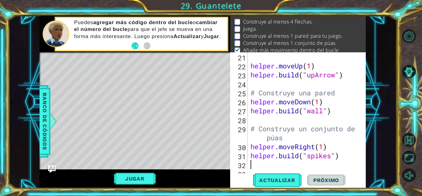
scroll to position [215, 0]
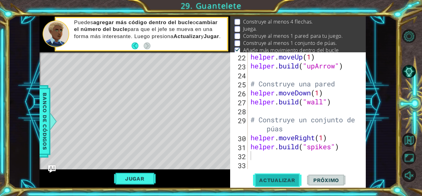
click at [286, 181] on span "Actualizar" at bounding box center [277, 180] width 49 height 6
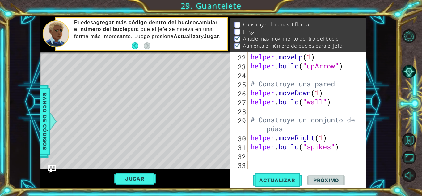
scroll to position [15, 0]
click at [133, 177] on button "Jugar" at bounding box center [135, 178] width 42 height 12
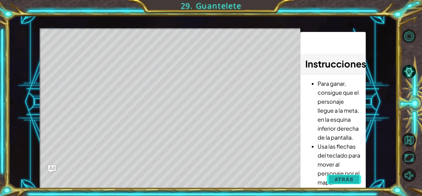
click at [331, 182] on button "Atrás" at bounding box center [344, 179] width 34 height 12
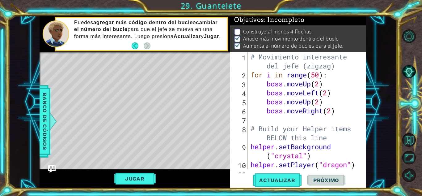
scroll to position [5, 0]
click at [318, 75] on div "# Movimiento interesante del jefe (zigzag) for i in range ( 50 ) : boss . moveU…" at bounding box center [305, 123] width 113 height 143
drag, startPoint x: 320, startPoint y: 75, endPoint x: 305, endPoint y: 76, distance: 14.9
click at [305, 76] on div "# Movimiento interesante del jefe (zigzag) for i in range ( 50 ) : boss . moveU…" at bounding box center [305, 123] width 113 height 143
click at [320, 77] on div "# Movimiento interesante del jefe (zigzag) for i in range ( 50 ) : boss . moveU…" at bounding box center [305, 123] width 113 height 143
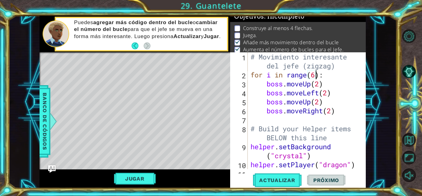
scroll to position [0, 3]
click at [275, 180] on span "Actualizar" at bounding box center [277, 180] width 49 height 6
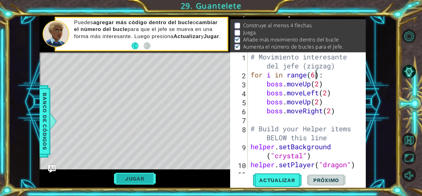
scroll to position [8, 0]
click at [142, 173] on button "Jugar" at bounding box center [135, 178] width 42 height 12
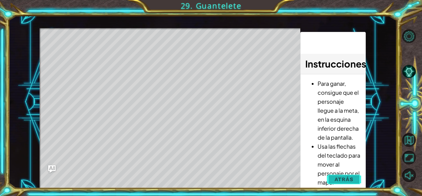
click at [343, 177] on span "Atrás" at bounding box center [344, 179] width 19 height 6
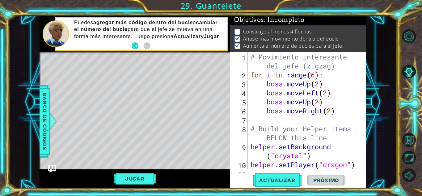
scroll to position [5, 0]
click at [286, 176] on button "Actualizar" at bounding box center [277, 180] width 49 height 14
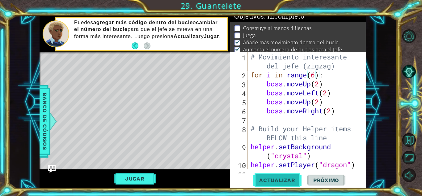
click at [286, 176] on button "Actualizar" at bounding box center [277, 180] width 49 height 14
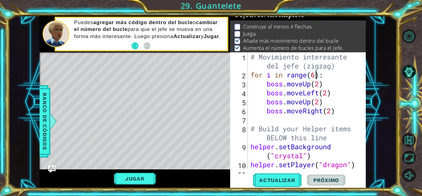
scroll to position [8, 0]
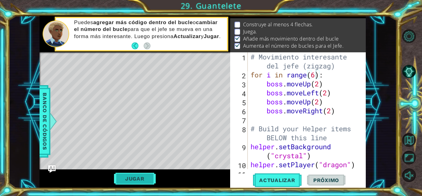
click at [137, 176] on button "Jugar" at bounding box center [135, 178] width 42 height 12
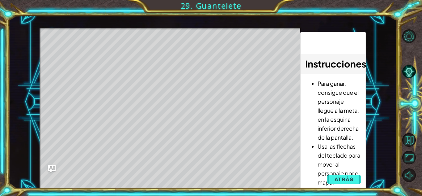
drag, startPoint x: 330, startPoint y: 132, endPoint x: 333, endPoint y: 75, distance: 57.0
drag, startPoint x: 333, startPoint y: 75, endPoint x: 350, endPoint y: 184, distance: 109.8
click at [350, 184] on button "Atrás" at bounding box center [344, 179] width 34 height 12
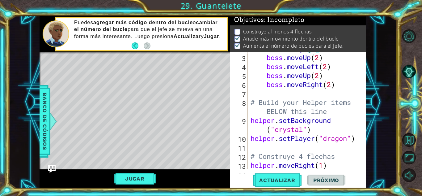
scroll to position [0, 0]
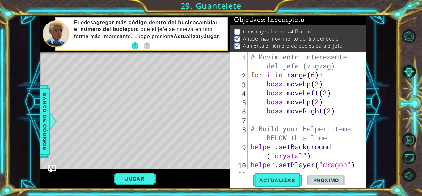
drag, startPoint x: 249, startPoint y: 57, endPoint x: 422, endPoint y: 189, distance: 217.4
click at [417, 189] on div "1 ההההההההההההההההההההההההההההההההההההההההההההההההההההההההההההההההההההההההההההה…" at bounding box center [211, 98] width 422 height 196
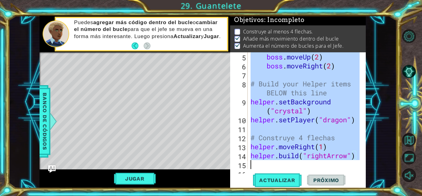
drag, startPoint x: 256, startPoint y: 58, endPoint x: 388, endPoint y: 176, distance: 176.2
click at [388, 176] on div "1 ההההההההההההההההההההההההההההההההההההההההההההההההההההההההההההההההההההההההההההה…" at bounding box center [202, 102] width 388 height 172
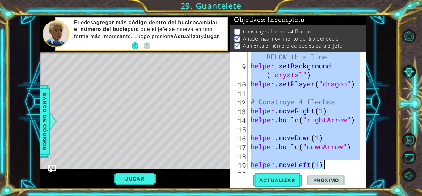
type textarea "#"
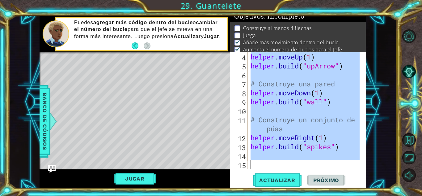
scroll to position [27, 0]
drag, startPoint x: 258, startPoint y: 61, endPoint x: 407, endPoint y: 210, distance: 211.1
click at [407, 195] on html "1 ההההההההההההההההההההההההההההההההההההההההההההההההההההההההההההההההההההההההההההה…" at bounding box center [211, 98] width 422 height 196
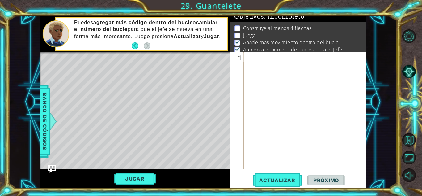
scroll to position [125, 0]
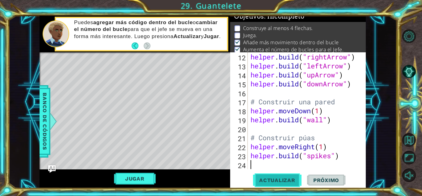
click at [286, 179] on span "Actualizar" at bounding box center [277, 180] width 49 height 6
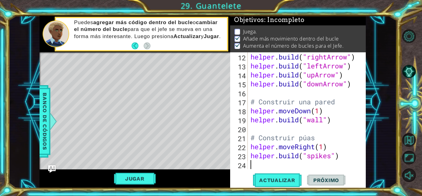
scroll to position [8, 0]
click at [149, 175] on button "Jugar" at bounding box center [135, 178] width 42 height 12
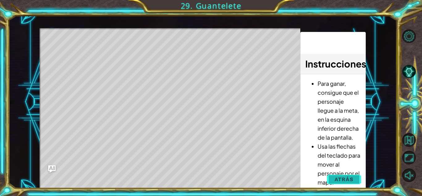
click at [329, 182] on button "Atrás" at bounding box center [344, 179] width 34 height 12
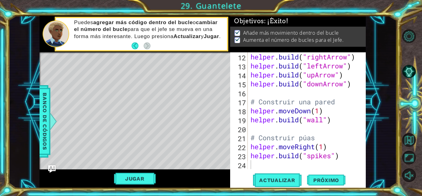
scroll to position [0, 0]
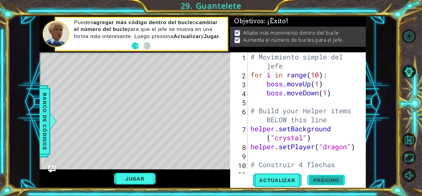
click at [316, 179] on span "Próximo" at bounding box center [326, 181] width 38 height 6
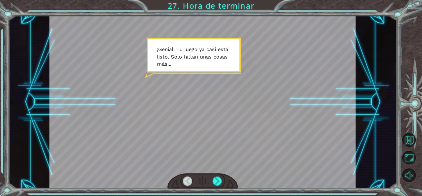
click at [215, 176] on div at bounding box center [202, 180] width 70 height 15
click at [218, 184] on div at bounding box center [218, 180] width 10 height 9
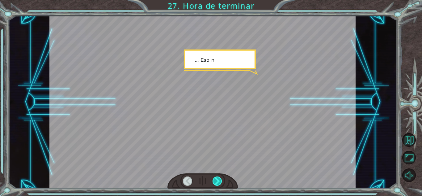
click at [218, 184] on div at bounding box center [218, 180] width 10 height 9
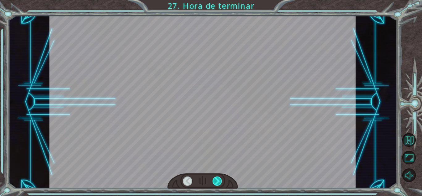
click at [218, 184] on div at bounding box center [218, 180] width 10 height 9
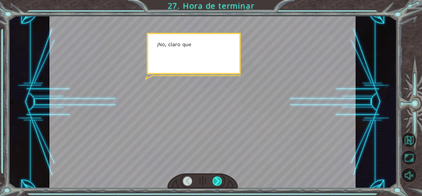
click at [218, 184] on div at bounding box center [218, 180] width 10 height 9
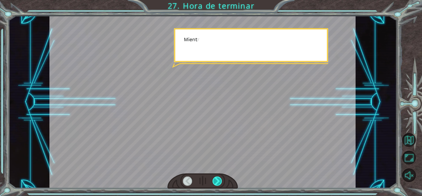
click at [218, 184] on div at bounding box center [218, 180] width 10 height 9
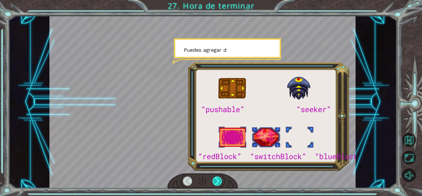
click at [218, 182] on div at bounding box center [218, 180] width 10 height 9
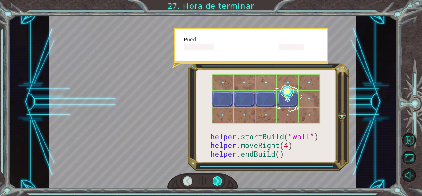
click at [218, 182] on div at bounding box center [218, 180] width 10 height 9
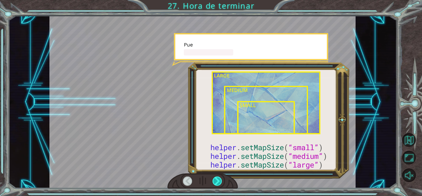
click at [218, 182] on div at bounding box center [218, 180] width 10 height 9
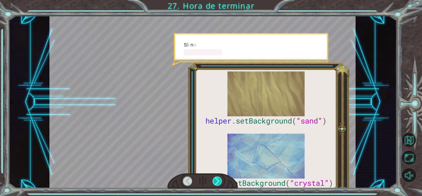
click at [218, 182] on div at bounding box center [218, 180] width 10 height 9
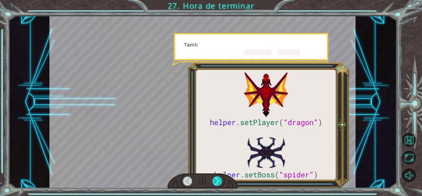
click at [218, 182] on div at bounding box center [218, 180] width 10 height 9
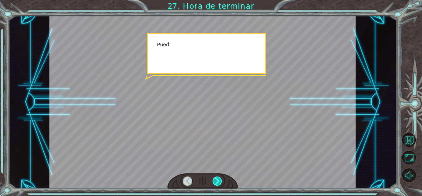
click at [218, 182] on div at bounding box center [218, 180] width 10 height 9
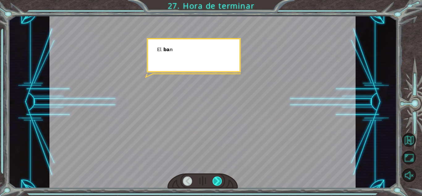
click at [218, 182] on div at bounding box center [218, 180] width 10 height 9
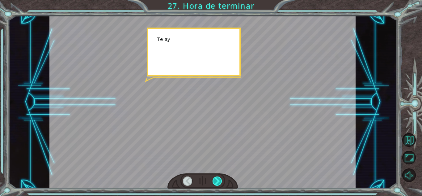
click at [218, 182] on div at bounding box center [218, 180] width 10 height 9
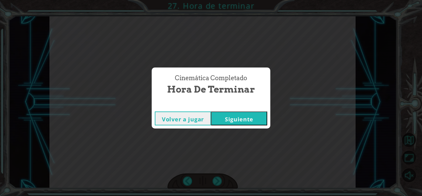
click at [218, 182] on div "Cinemática Completado Hora de terminar Volver a jugar [GEOGRAPHIC_DATA]" at bounding box center [211, 98] width 422 height 196
click at [232, 119] on button "Siguiente" at bounding box center [239, 118] width 56 height 14
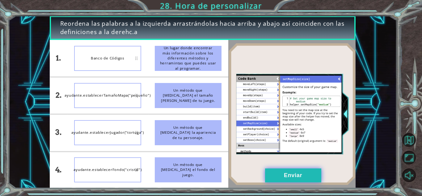
click at [282, 171] on button "Enviar" at bounding box center [293, 175] width 56 height 14
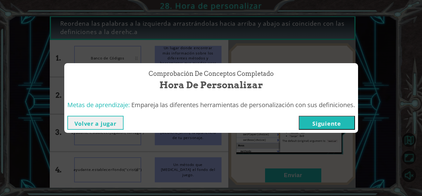
click at [332, 120] on button "Siguiente" at bounding box center [327, 123] width 56 height 14
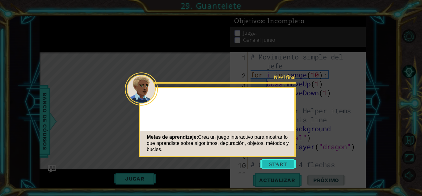
click at [281, 159] on button "Start" at bounding box center [278, 164] width 35 height 10
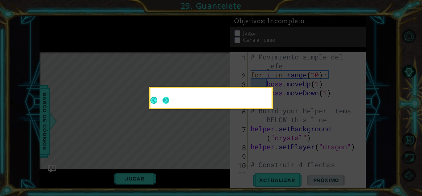
click at [169, 100] on button "Next" at bounding box center [166, 100] width 7 height 7
click at [169, 100] on div at bounding box center [210, 98] width 121 height 20
click at [169, 100] on button "Next" at bounding box center [166, 100] width 7 height 7
click at [169, 100] on icon at bounding box center [211, 98] width 422 height 196
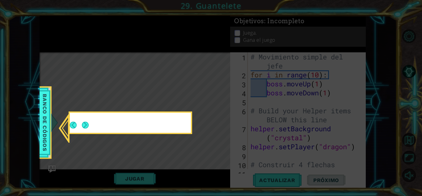
click at [93, 125] on div at bounding box center [130, 124] width 121 height 18
click at [85, 125] on button "Next" at bounding box center [85, 124] width 7 height 7
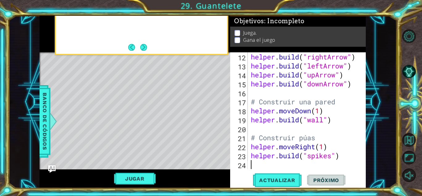
scroll to position [125, 0]
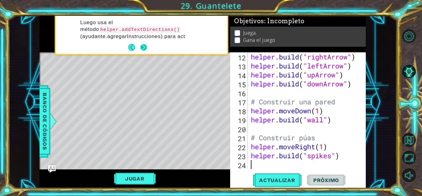
click at [144, 48] on button "Next" at bounding box center [144, 48] width 8 height 8
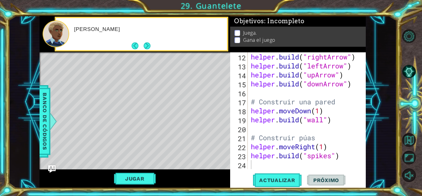
click at [144, 48] on button "Next" at bounding box center [147, 46] width 8 height 8
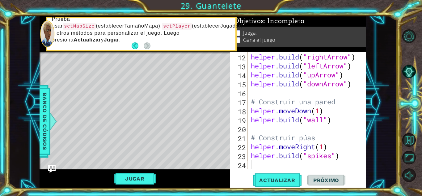
scroll to position [2, 0]
click at [281, 182] on span "Actualizar" at bounding box center [277, 180] width 49 height 6
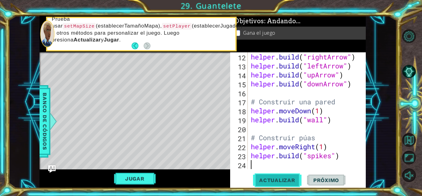
scroll to position [0, 0]
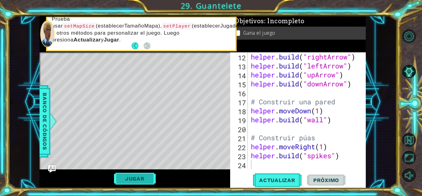
click at [123, 179] on button "Jugar" at bounding box center [135, 178] width 42 height 12
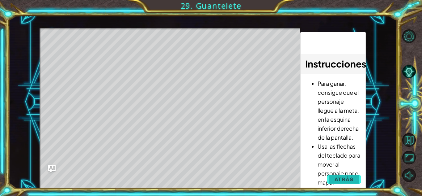
click at [346, 180] on span "Atrás" at bounding box center [344, 179] width 19 height 6
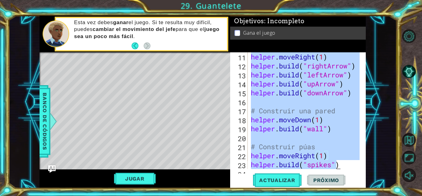
scroll to position [125, 0]
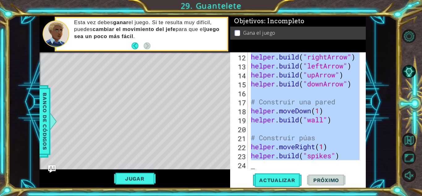
drag, startPoint x: 251, startPoint y: 57, endPoint x: 337, endPoint y: 191, distance: 159.5
click at [337, 191] on div "1 ההההההההההההההההההההההההההההההההההההההההההההההההההההההההההההההההההההההההההההה…" at bounding box center [211, 98] width 422 height 196
type textarea "[DOMAIN_NAME]("spikes")"
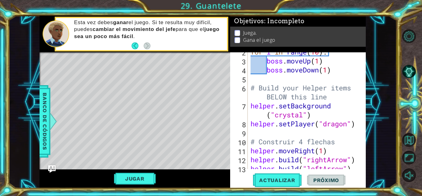
scroll to position [0, 0]
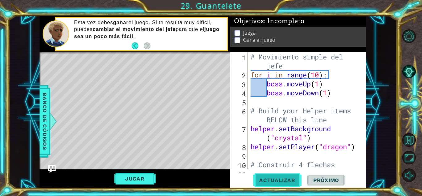
click at [286, 177] on span "Actualizar" at bounding box center [277, 180] width 49 height 6
click at [140, 176] on button "Jugar" at bounding box center [135, 178] width 42 height 12
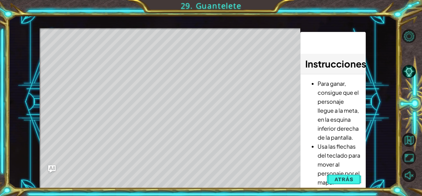
click at [335, 172] on li "Usa las flechas del teclado para mover al personaje por el mapa." at bounding box center [339, 164] width 43 height 45
click at [335, 175] on button "Atrás" at bounding box center [344, 179] width 34 height 12
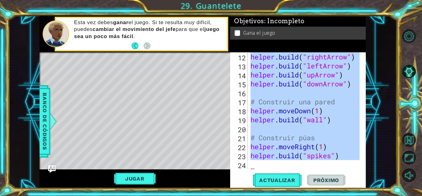
scroll to position [125, 0]
drag, startPoint x: 251, startPoint y: 54, endPoint x: 307, endPoint y: 210, distance: 166.0
click at [307, 195] on html "1 ההההההההההההההההההההההההההההההההההההההההההההההההההההההההההההההההההההההההההההה…" at bounding box center [211, 98] width 422 height 196
type textarea "[DOMAIN_NAME]("spikes")"
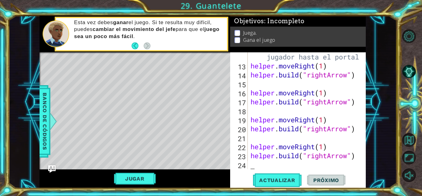
scroll to position [134, 0]
click at [278, 184] on button "Actualizar" at bounding box center [277, 180] width 49 height 14
click at [124, 174] on button "Jugar" at bounding box center [135, 178] width 42 height 12
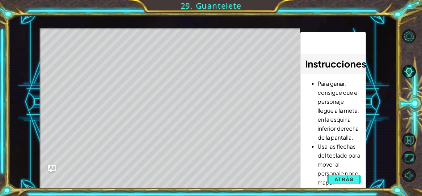
drag, startPoint x: 353, startPoint y: 59, endPoint x: 353, endPoint y: 55, distance: 4.4
click at [353, 55] on div "Instrucciones : Para ganar, consigue que el personaje llegue a la meta, en la e…" at bounding box center [332, 110] width 65 height 157
click at [343, 179] on span "Atrás" at bounding box center [344, 179] width 19 height 6
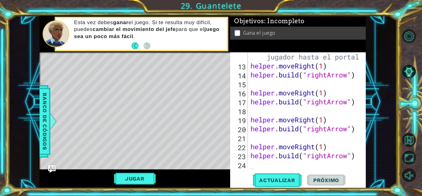
click at [332, 178] on span "Próximo" at bounding box center [326, 180] width 38 height 6
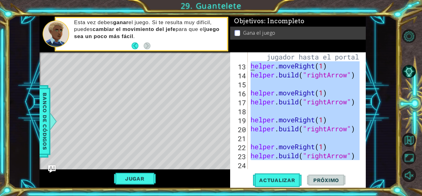
drag, startPoint x: 355, startPoint y: 162, endPoint x: 245, endPoint y: 56, distance: 153.0
click at [245, 56] on div "12 13 14 15 16 17 18 19 20 21 22 23 24 # Flechas para guiar al jugador hasta el…" at bounding box center [297, 110] width 134 height 117
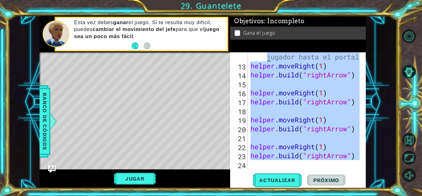
scroll to position [27, 0]
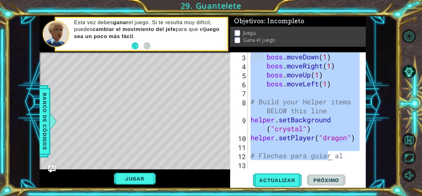
drag, startPoint x: 273, startPoint y: 63, endPoint x: 329, endPoint y: 156, distance: 108.2
click at [329, 156] on div "boss . moveDown ( 1 ) boss . moveRight ( 1 ) boss . moveUp ( 1 ) boss . moveLef…" at bounding box center [305, 119] width 113 height 134
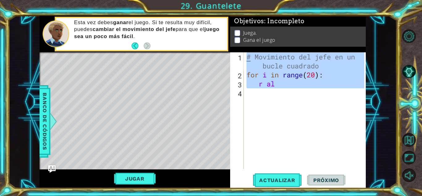
drag, startPoint x: 283, startPoint y: 95, endPoint x: 252, endPoint y: 46, distance: 57.3
click at [252, 46] on div "Objetivos : Incompleto Juega. Gana el juego r al 1 2 3 4 # Movimiento del jefe …" at bounding box center [298, 102] width 136 height 172
type textarea "# Movimiento del jefe en un bucle cuadrado for i in range(20):"
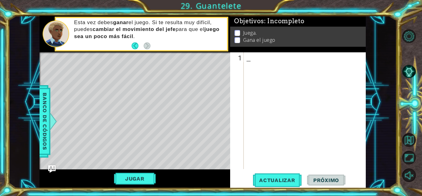
type textarea "V"
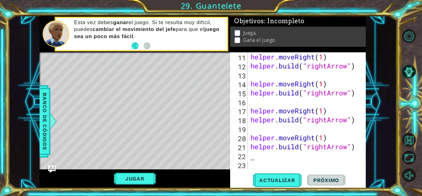
scroll to position [143, 0]
click at [274, 181] on span "Actualizar" at bounding box center [277, 180] width 49 height 6
click at [143, 177] on button "Jugar" at bounding box center [135, 178] width 42 height 12
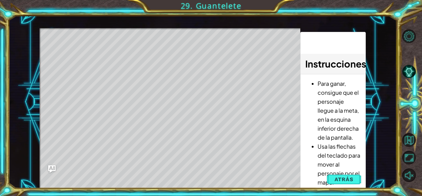
click at [329, 195] on html "1 ההההההההההההההההההההההההההההההההההההההההההההההההההההההההההההההההההההההההההההה…" at bounding box center [211, 98] width 422 height 196
click at [342, 183] on button "Atrás" at bounding box center [344, 179] width 34 height 12
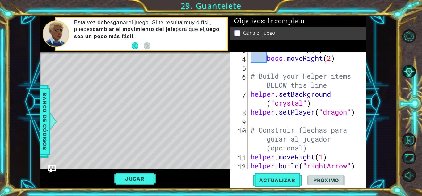
scroll to position [47, 0]
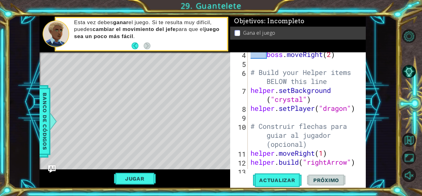
click at [273, 172] on div "4 5 6 7 8 9 10 11 12 13 14 boss . moveRight ( 2 ) # Build your Helper items BEL…" at bounding box center [298, 119] width 136 height 135
click at [273, 184] on button "Actualizar" at bounding box center [277, 180] width 49 height 14
click at [136, 175] on button "Jugar" at bounding box center [135, 178] width 42 height 12
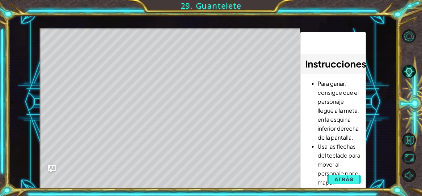
drag, startPoint x: 334, startPoint y: 174, endPoint x: 341, endPoint y: 178, distance: 7.5
click at [341, 178] on span "Atrás" at bounding box center [344, 179] width 19 height 6
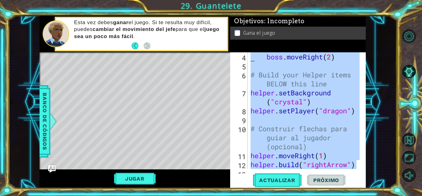
drag, startPoint x: 356, startPoint y: 165, endPoint x: 241, endPoint y: 50, distance: 162.8
click at [241, 50] on div "Objetivos : Incompleto Gana el juego [DOMAIN_NAME]("rightArrow") 4 5 6 7 8 9 10…" at bounding box center [298, 102] width 136 height 172
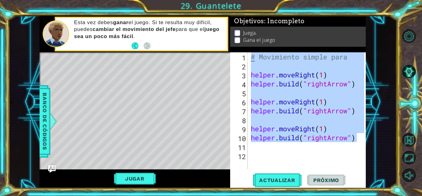
drag, startPoint x: 360, startPoint y: 141, endPoint x: 240, endPoint y: 49, distance: 151.5
click at [240, 49] on div "Objetivos : Incompleto Juega. Gana el juego # Movimiento simple para 1 2 3 4 5 …" at bounding box center [298, 102] width 136 height 172
type textarea "# Movimiento simple para"
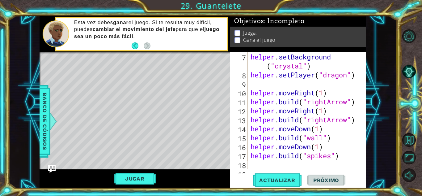
scroll to position [54, 0]
click at [279, 179] on span "Actualizar" at bounding box center [277, 180] width 49 height 6
click at [146, 180] on button "Jugar" at bounding box center [135, 178] width 42 height 12
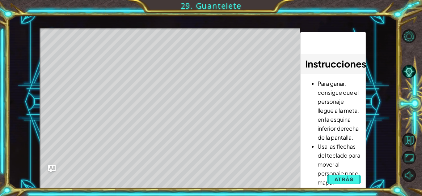
drag, startPoint x: 316, startPoint y: 82, endPoint x: 334, endPoint y: 118, distance: 40.6
click at [334, 118] on ul "Para ganar, consigue que el personaje llegue a la meta, en la esquina inferior …" at bounding box center [332, 173] width 55 height 188
click at [326, 135] on li "Para ganar, consigue que el personaje llegue a la meta, en la esquina inferior …" at bounding box center [339, 110] width 43 height 63
drag, startPoint x: 318, startPoint y: 83, endPoint x: 324, endPoint y: 103, distance: 20.3
click at [324, 103] on li "Para ganar, consigue que el personaje llegue a la meta, en la esquina inferior …" at bounding box center [339, 110] width 43 height 63
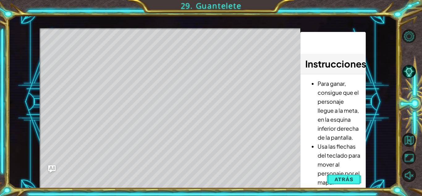
click at [324, 103] on li "Para ganar, consigue que el personaje llegue a la meta, en la esquina inferior …" at bounding box center [339, 110] width 43 height 63
click at [347, 177] on span "Atrás" at bounding box center [344, 179] width 19 height 6
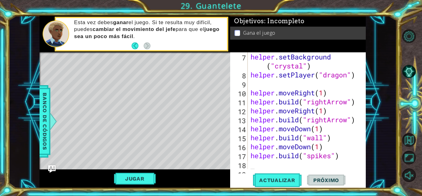
click at [239, 33] on p at bounding box center [238, 33] width 6 height 6
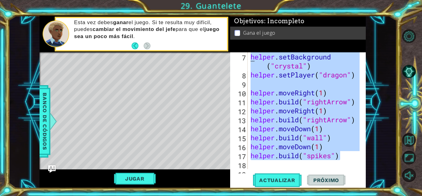
scroll to position [0, 0]
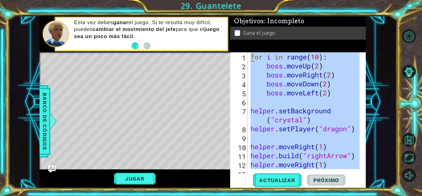
drag, startPoint x: 349, startPoint y: 154, endPoint x: 233, endPoint y: 26, distance: 172.6
click at [233, 26] on div "Objetivos : Incompleto Gana el juego [DOMAIN_NAME]("spikes") 1 2 3 4 5 6 7 8 9 …" at bounding box center [298, 102] width 136 height 172
type textarea "ç"
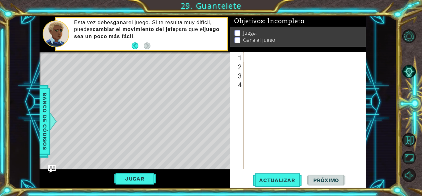
paste textarea "Code Area"
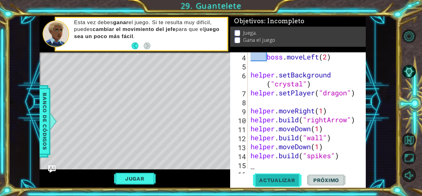
click at [285, 178] on span "Actualizar" at bounding box center [277, 180] width 49 height 6
click at [275, 181] on span "Actualizar" at bounding box center [277, 180] width 49 height 6
click at [135, 183] on button "Jugar" at bounding box center [135, 178] width 42 height 12
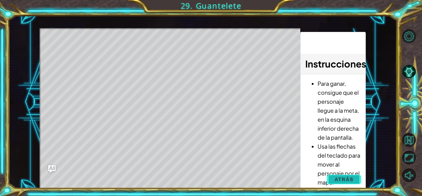
click at [337, 173] on button "Atrás" at bounding box center [344, 179] width 34 height 12
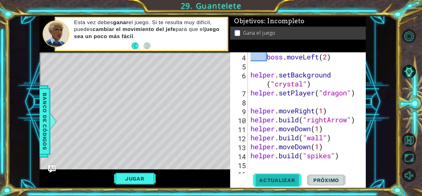
click at [270, 185] on button "Actualizar" at bounding box center [277, 180] width 49 height 14
click at [137, 178] on button "Jugar" at bounding box center [135, 178] width 42 height 12
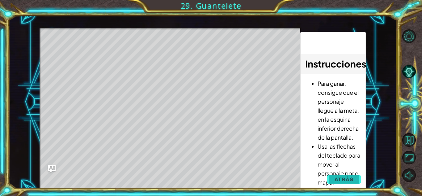
click at [347, 176] on span "Atrás" at bounding box center [344, 179] width 19 height 6
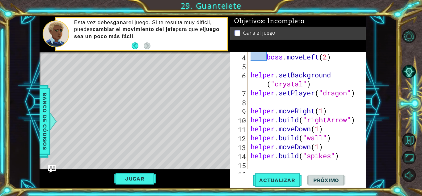
click at [263, 62] on div "4 5 6 7 8 9 10 11 12 13 14 15 16 boss . moveLeft ( 2 ) helper . setBackground (…" at bounding box center [297, 110] width 134 height 117
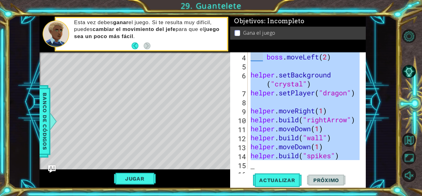
drag, startPoint x: 263, startPoint y: 55, endPoint x: 354, endPoint y: 172, distance: 147.6
click at [354, 172] on div "4 5 6 7 8 9 10 11 12 13 14 15 16 boss . moveLeft ( 2 ) helper . setBackground (…" at bounding box center [298, 119] width 136 height 135
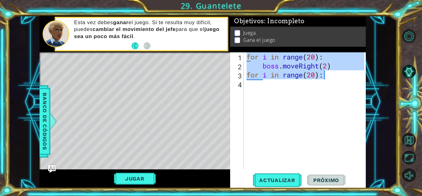
drag, startPoint x: 330, startPoint y: 70, endPoint x: 251, endPoint y: 49, distance: 81.3
click at [251, 49] on div "Objetivos : Incompleto Juega. Gana el juego 1 2 3 4 for i in range ( 20 ) : bos…" at bounding box center [298, 102] width 136 height 172
type textarea "ç"
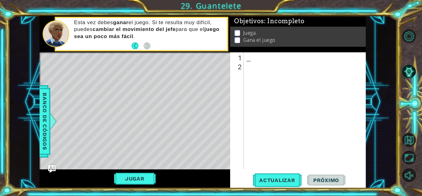
type textarea "G"
paste textarea "Code Area"
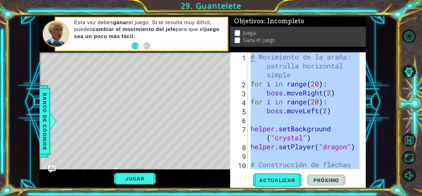
scroll to position [0, 0]
drag, startPoint x: 266, startPoint y: 148, endPoint x: 240, endPoint y: 20, distance: 130.2
click at [240, 20] on div "Objetivos : Incompleto Juega. Gana el juego 1 2 3 4 5 6 7 8 9 10 # Movimiento d…" at bounding box center [298, 102] width 136 height 172
type textarea "# Movimiento de la araña: patrulla horizontal simple for i in range(20):"
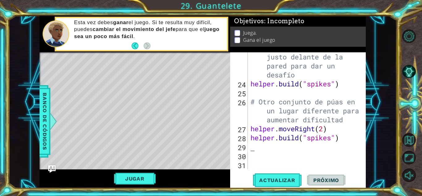
scroll to position [260, 0]
click at [284, 175] on button "Actualizar" at bounding box center [277, 180] width 49 height 14
click at [142, 178] on button "Jugar" at bounding box center [135, 178] width 42 height 12
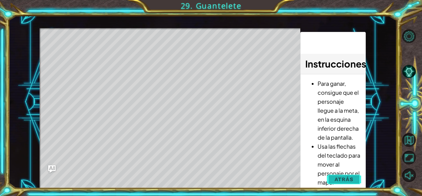
click at [342, 178] on span "Atrás" at bounding box center [344, 179] width 19 height 6
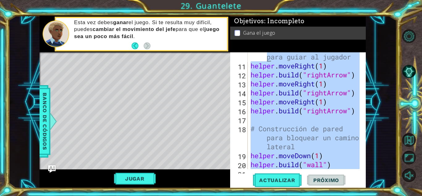
scroll to position [0, 0]
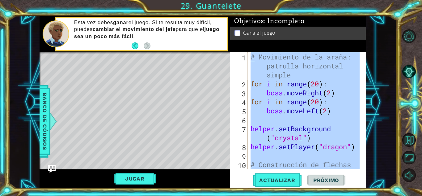
drag, startPoint x: 322, startPoint y: 115, endPoint x: 255, endPoint y: 21, distance: 115.7
click at [255, 21] on div "Objetivos : Incompleto Gana el juego 1 2 3 4 5 6 7 8 9 10 # Movimiento de la ar…" at bounding box center [298, 102] width 136 height 172
type textarea "# Movimiento de la araña: patrulla horizontal simple for i in range(20):"
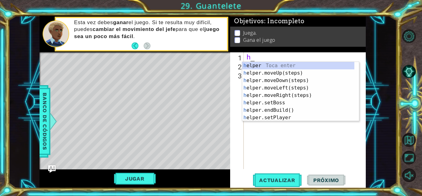
type textarea "he"
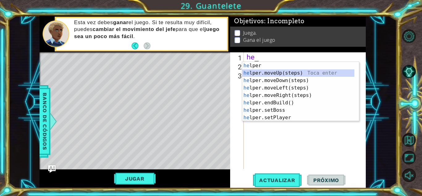
click at [290, 74] on div "he lper Toca enter he lper.moveUp(steps) Toca enter he lper.moveDown(steps) Toc…" at bounding box center [298, 99] width 112 height 74
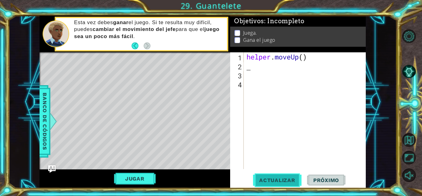
click at [267, 184] on button "Actualizar" at bounding box center [277, 180] width 49 height 14
click at [121, 179] on button "Jugar" at bounding box center [135, 178] width 42 height 12
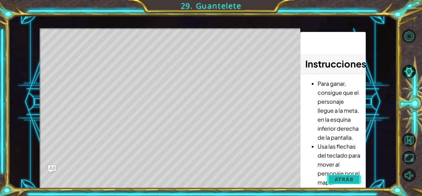
click at [338, 179] on span "Atrás" at bounding box center [344, 179] width 19 height 6
